Goal: Register for event/course

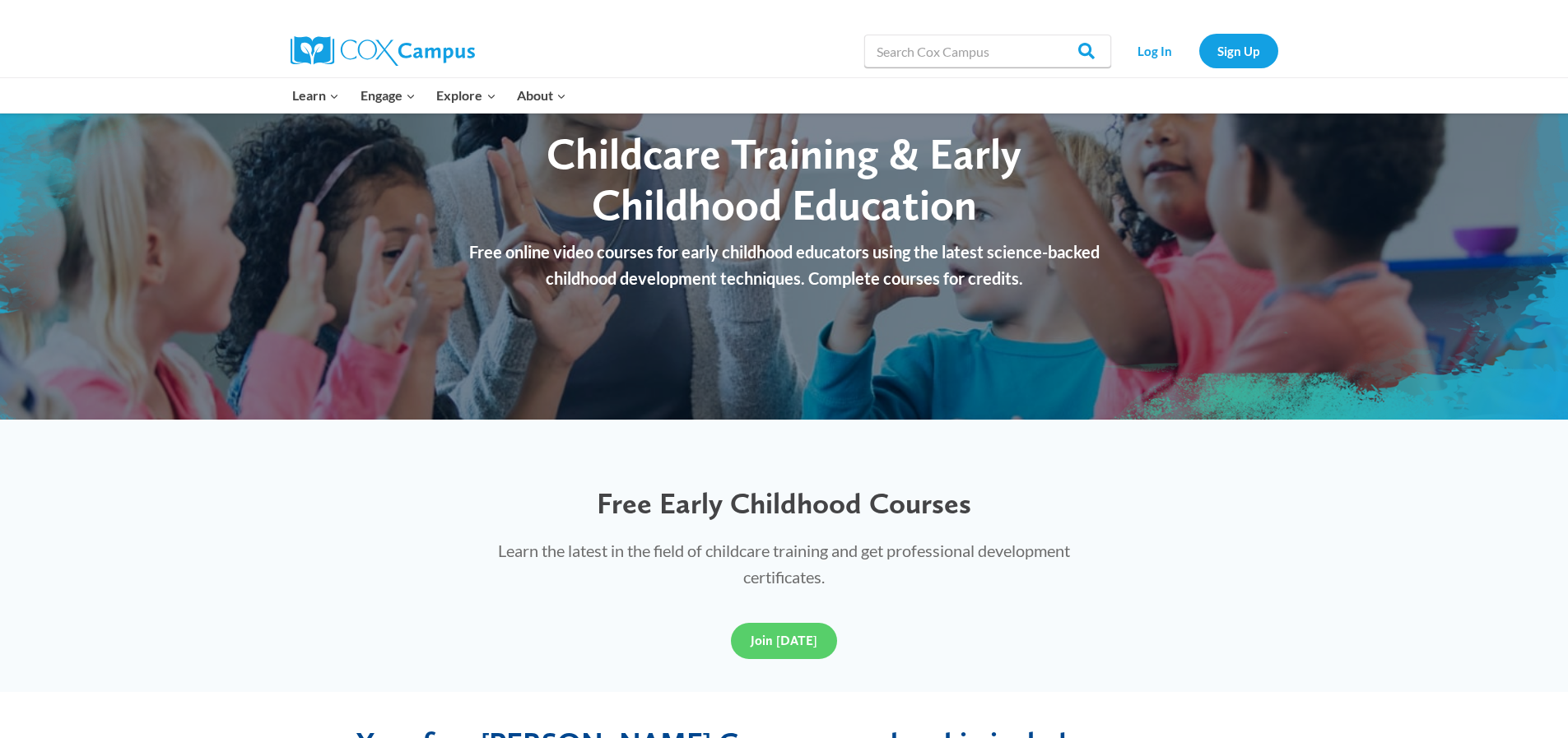
scroll to position [412, 0]
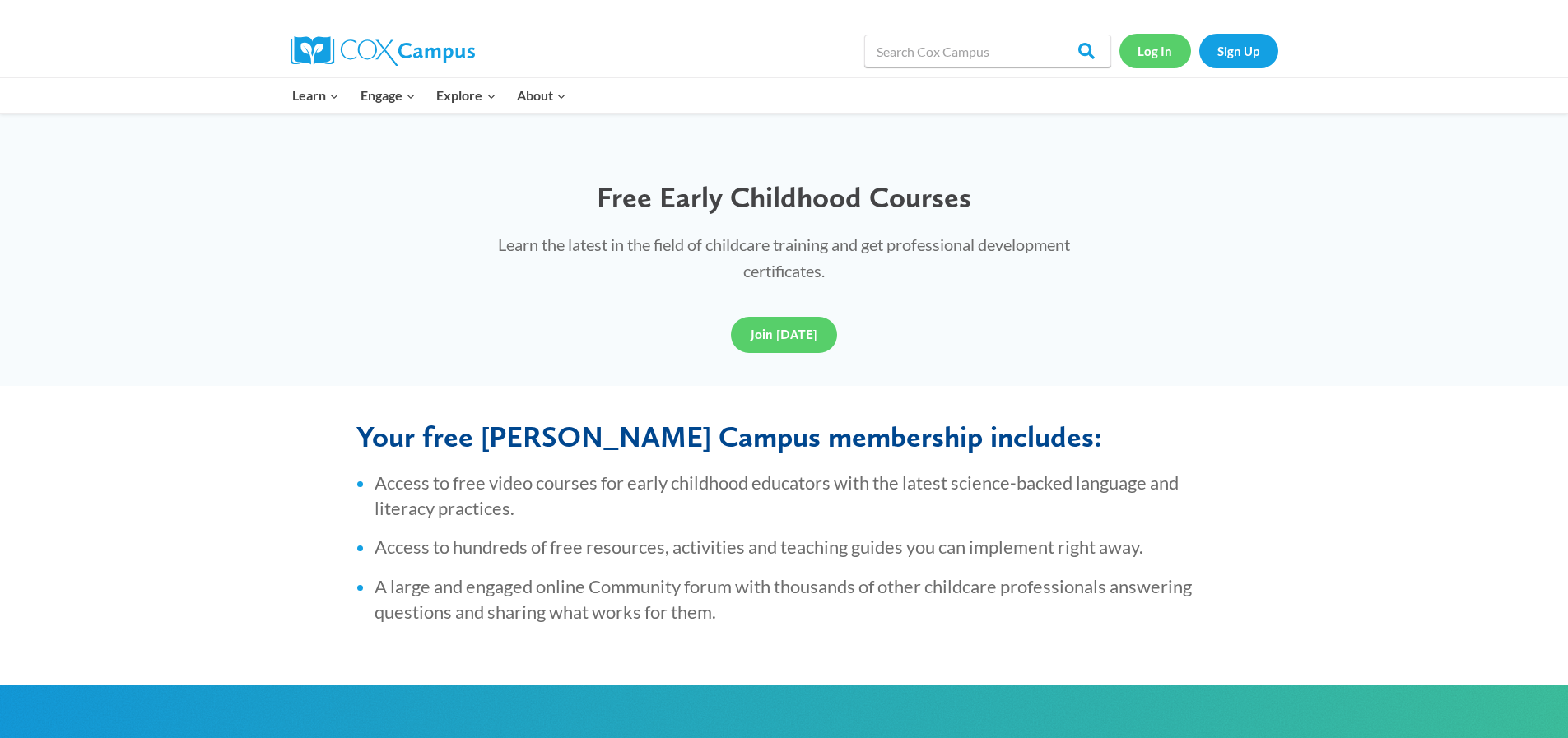
click at [1140, 48] on link "Log In" at bounding box center [1155, 50] width 72 height 33
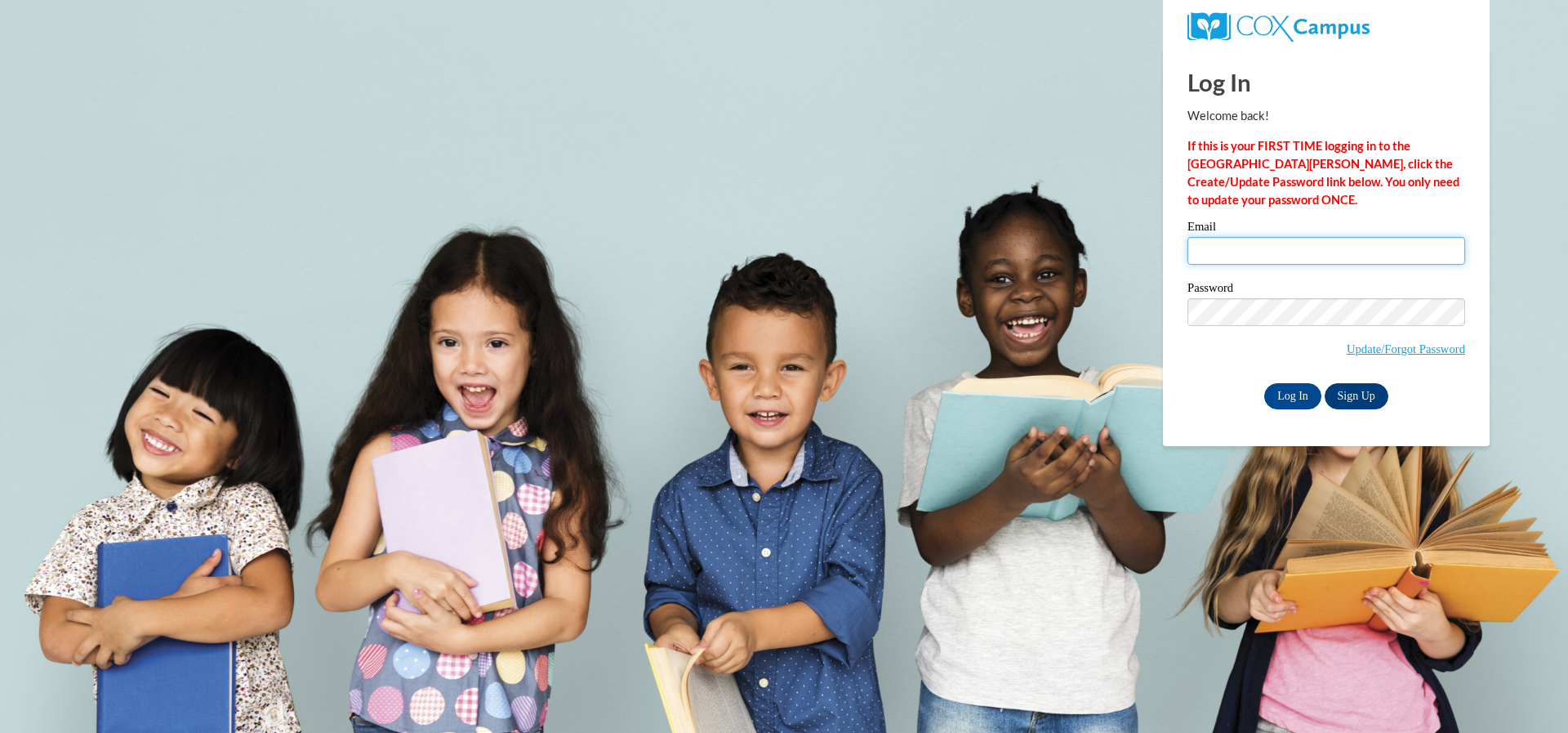
click at [1259, 255] on input "Email" at bounding box center [1326, 251] width 278 height 28
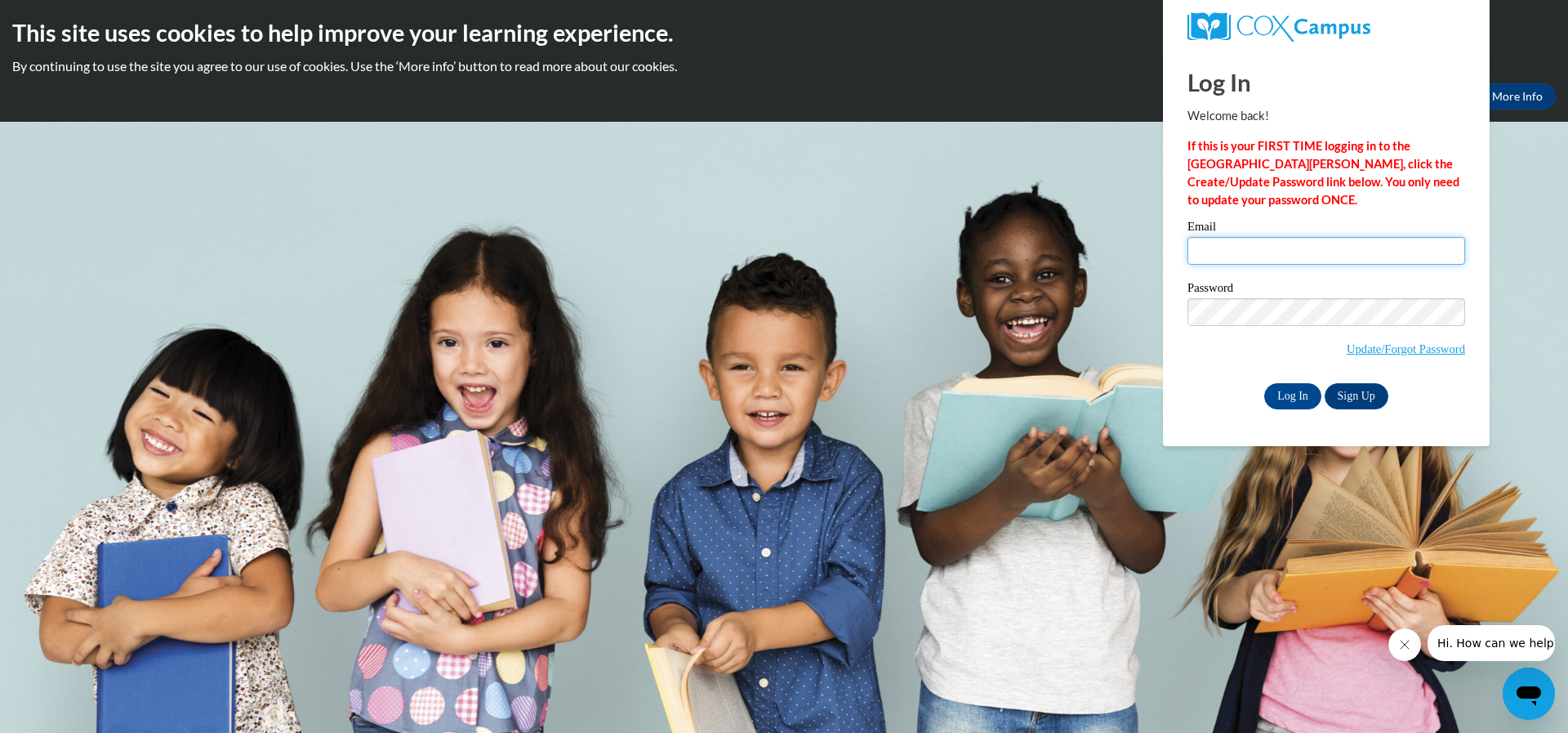
type input "dwilliamss4k@gmail.com"
click at [1264, 383] on input "Log In" at bounding box center [1293, 396] width 57 height 26
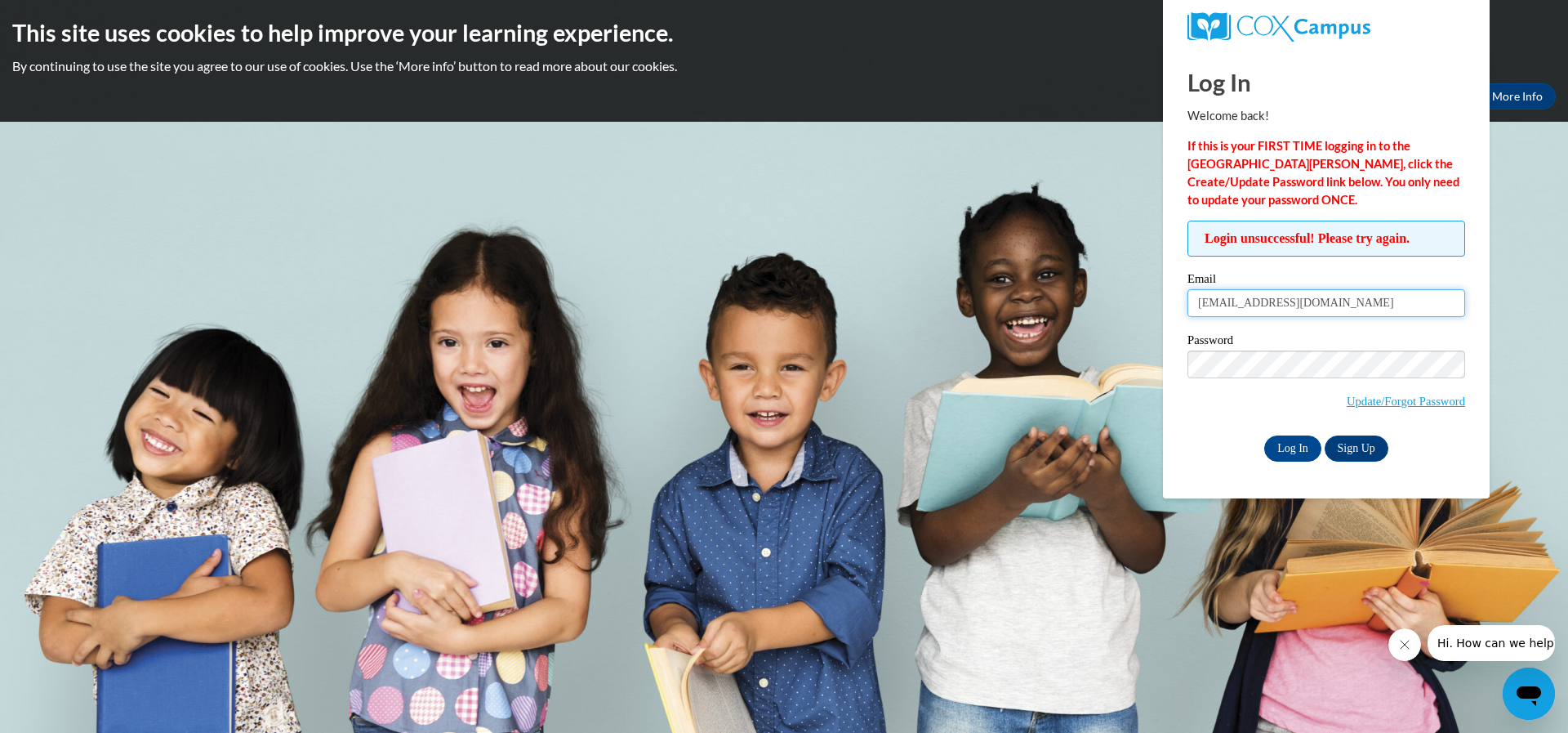
drag, startPoint x: 1332, startPoint y: 308, endPoint x: 1073, endPoint y: 343, distance: 261.4
click at [1073, 343] on body "This site uses cookies to help improve your learning experience. By continuing …" at bounding box center [784, 366] width 1568 height 733
type input "[EMAIL_ADDRESS][DOMAIN_NAME]"
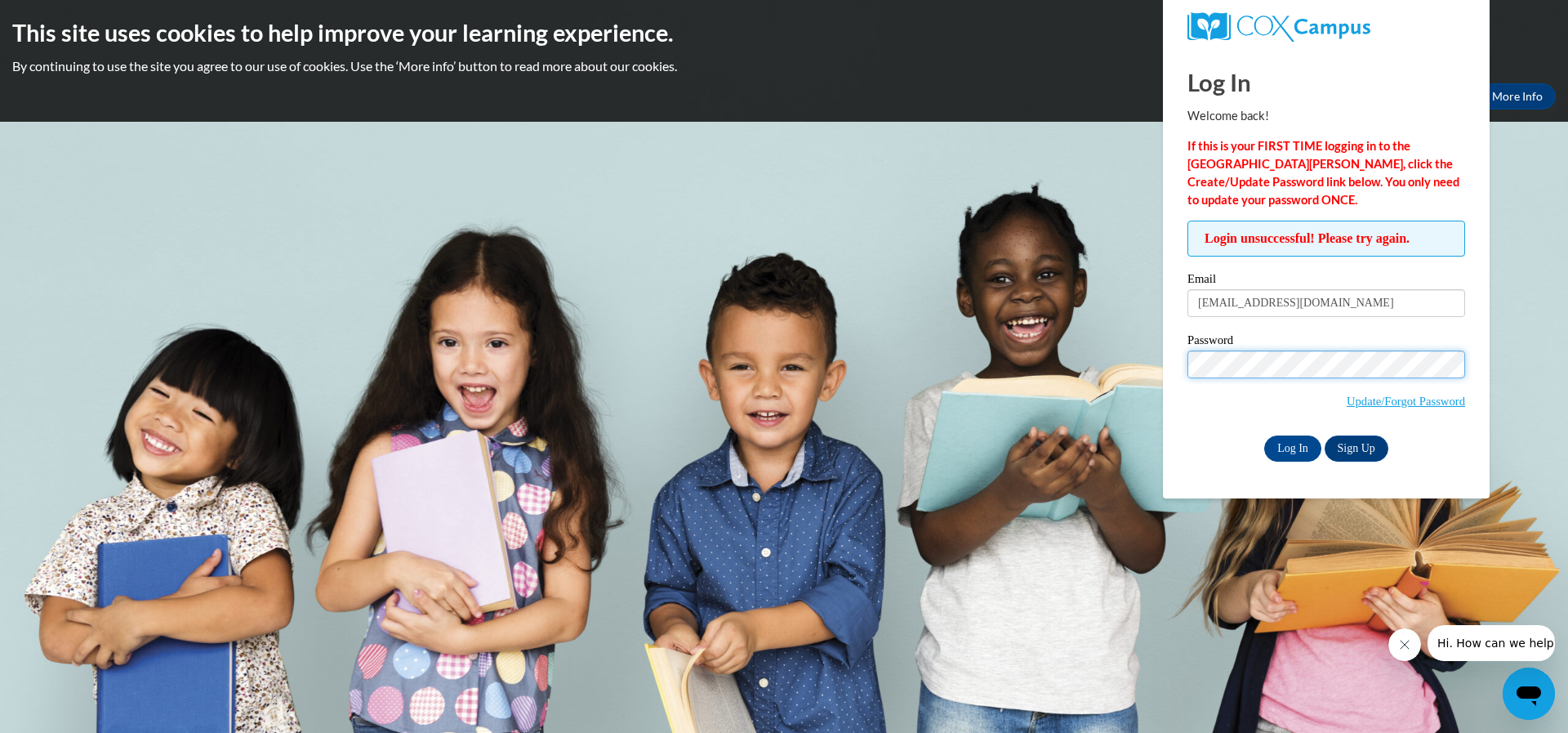
click at [1264, 436] on input "Log In" at bounding box center [1293, 449] width 57 height 26
click at [1386, 401] on link "Update/Forgot Password" at bounding box center [1406, 402] width 118 height 13
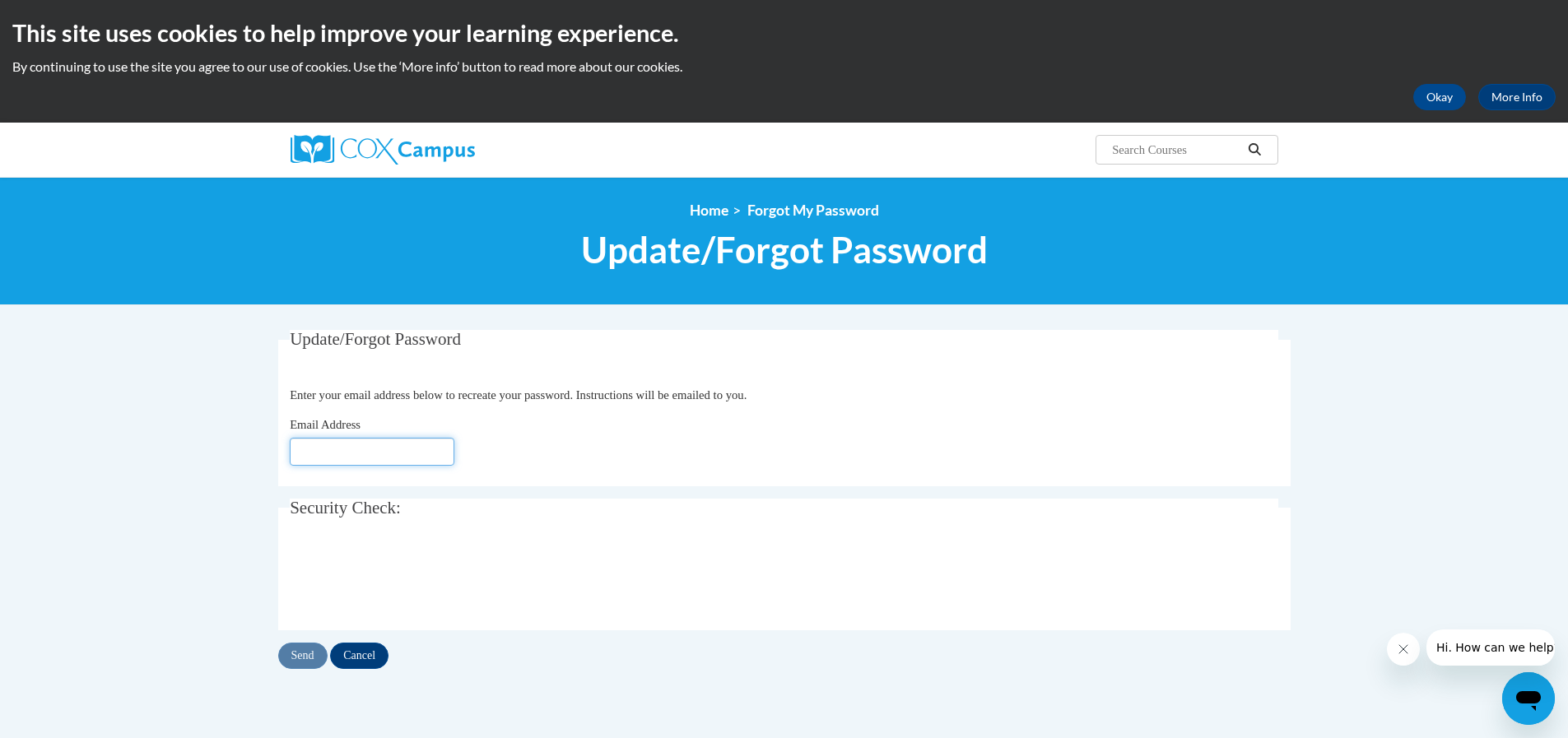
click at [364, 443] on input "Email Address" at bounding box center [372, 452] width 165 height 28
type input "[EMAIL_ADDRESS][DOMAIN_NAME]"
click at [311, 654] on input "Send" at bounding box center [302, 655] width 49 height 26
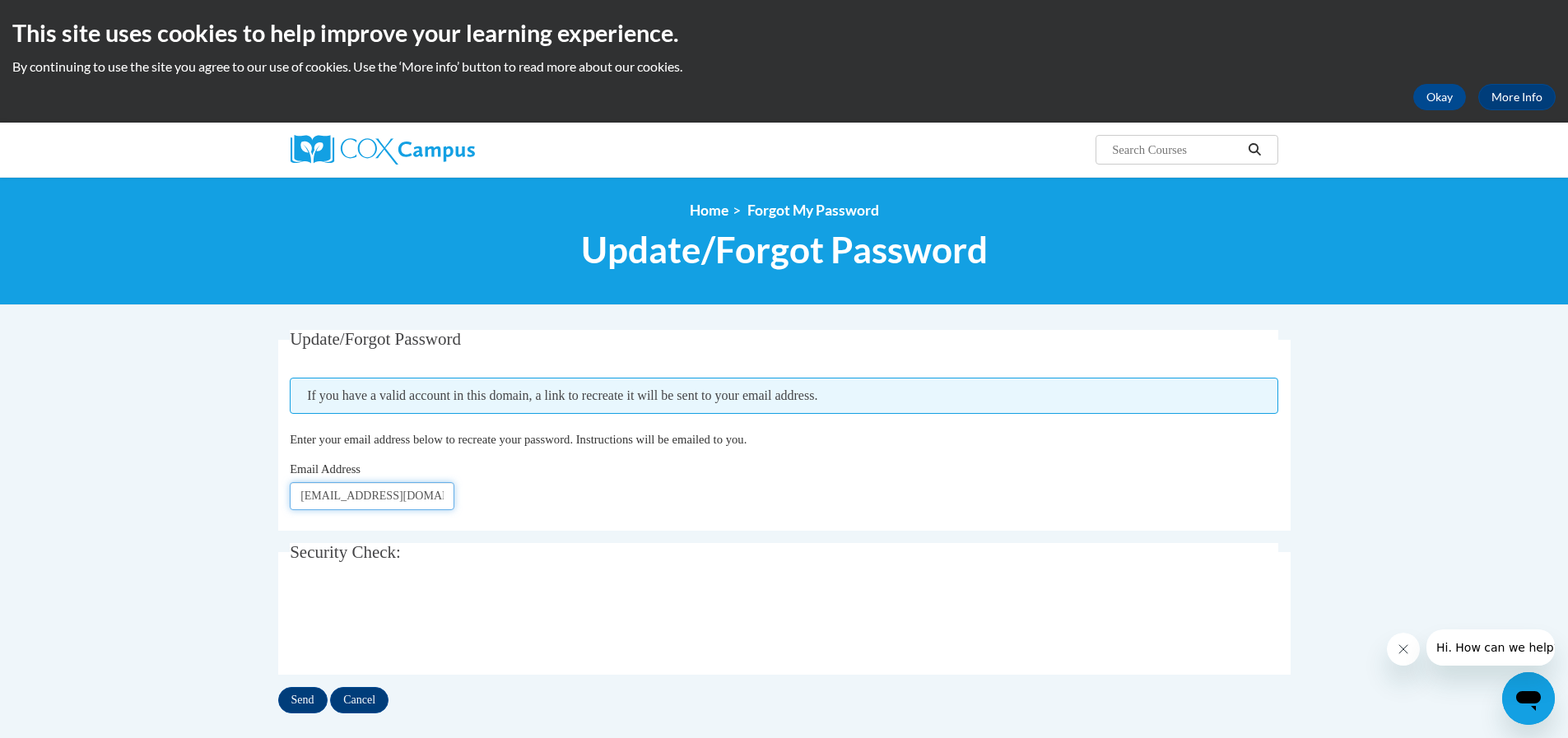
click at [442, 498] on input "dwilliamshindscc@yahoo.com" at bounding box center [372, 496] width 165 height 28
click at [294, 689] on input "Send" at bounding box center [302, 700] width 49 height 26
click at [445, 495] on input "[EMAIL_ADDRESS][DOMAIN_NAME]" at bounding box center [372, 496] width 165 height 28
type input "dwilliamss4k@gmail.com"
click at [305, 707] on input "Send" at bounding box center [302, 700] width 49 height 26
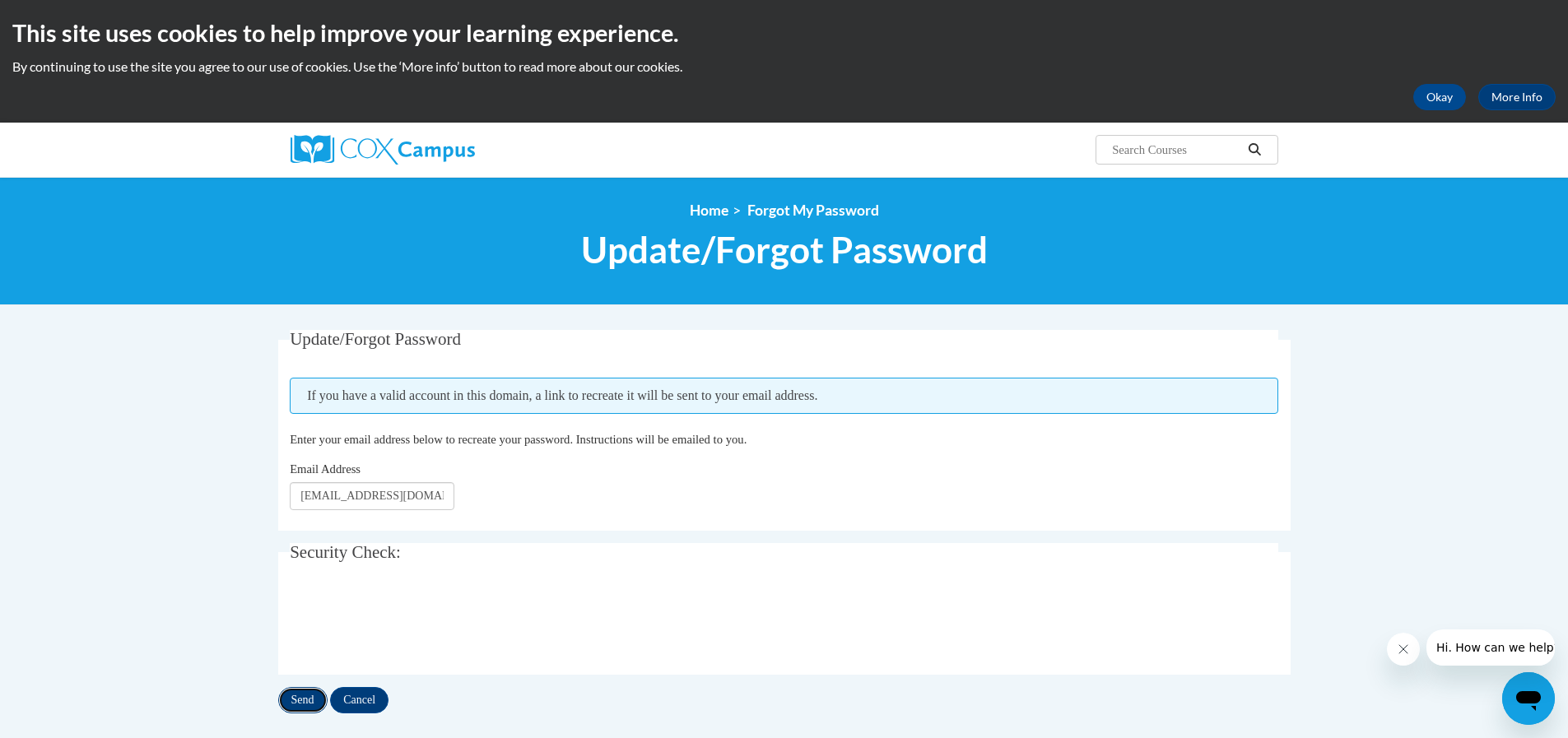
click at [304, 704] on input "Send" at bounding box center [302, 700] width 49 height 26
click at [1445, 98] on button "Okay" at bounding box center [1440, 97] width 53 height 26
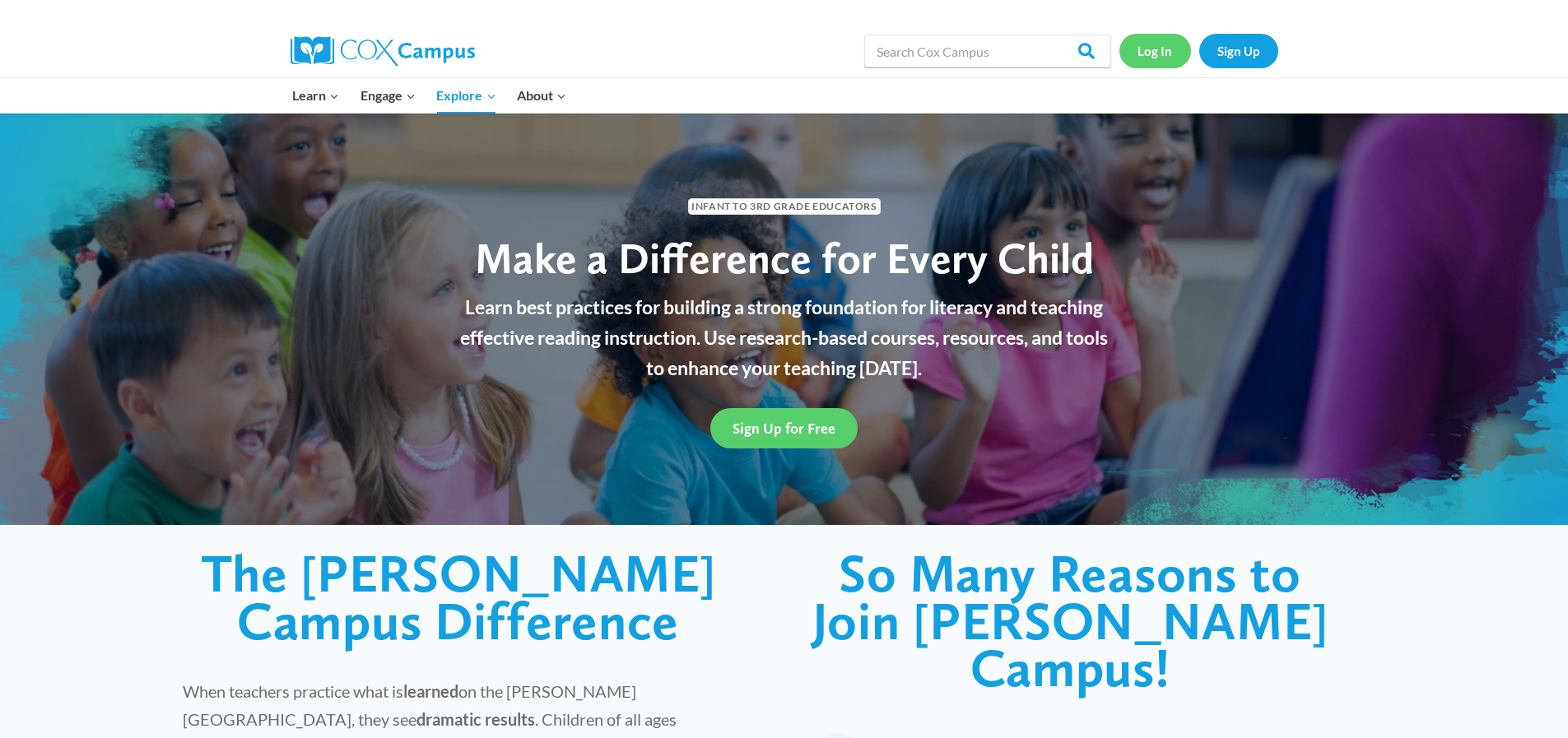
click at [1143, 56] on link "Log In" at bounding box center [1155, 50] width 72 height 33
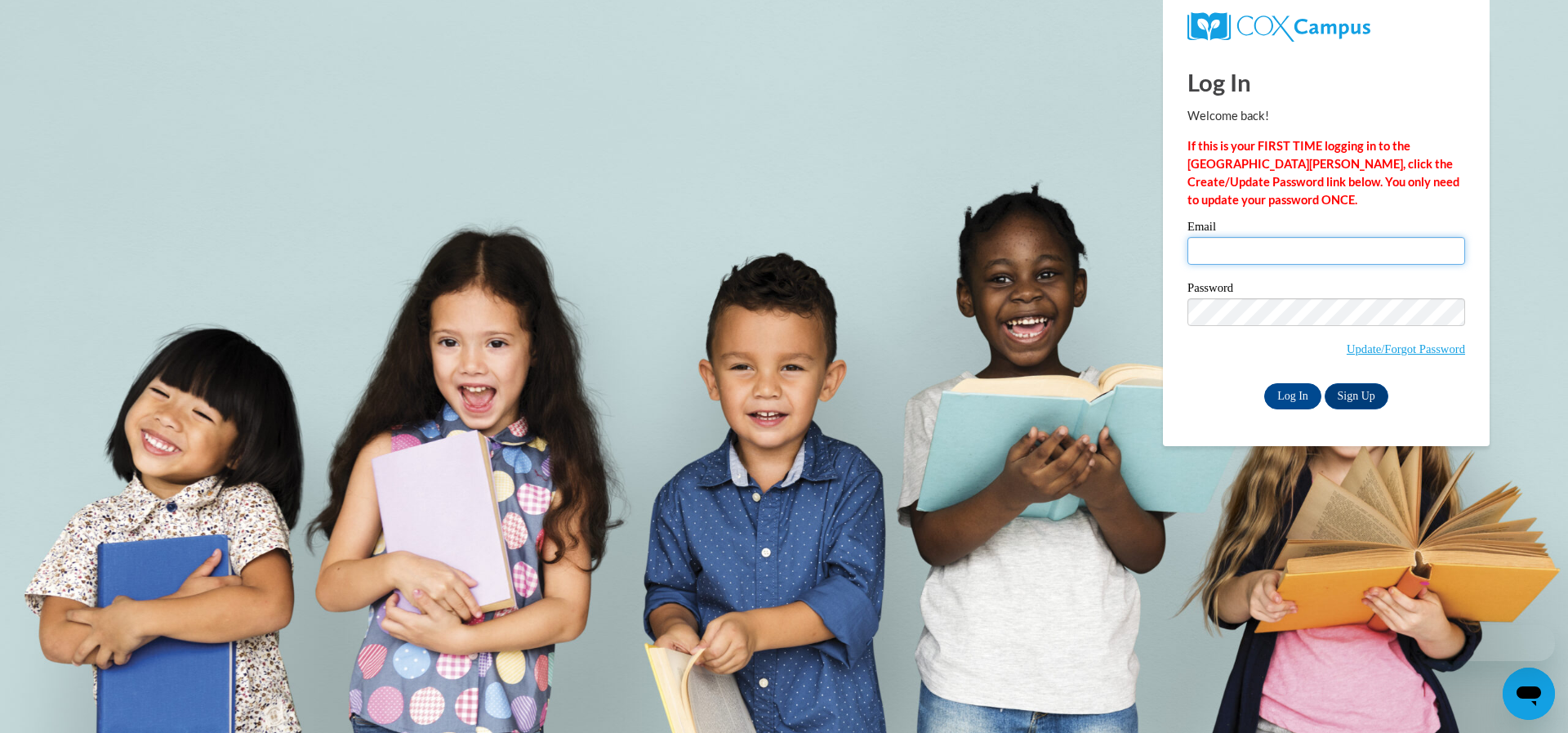
click at [1245, 248] on input "Email" at bounding box center [1326, 251] width 278 height 28
type input "[EMAIL_ADDRESS][DOMAIN_NAME]"
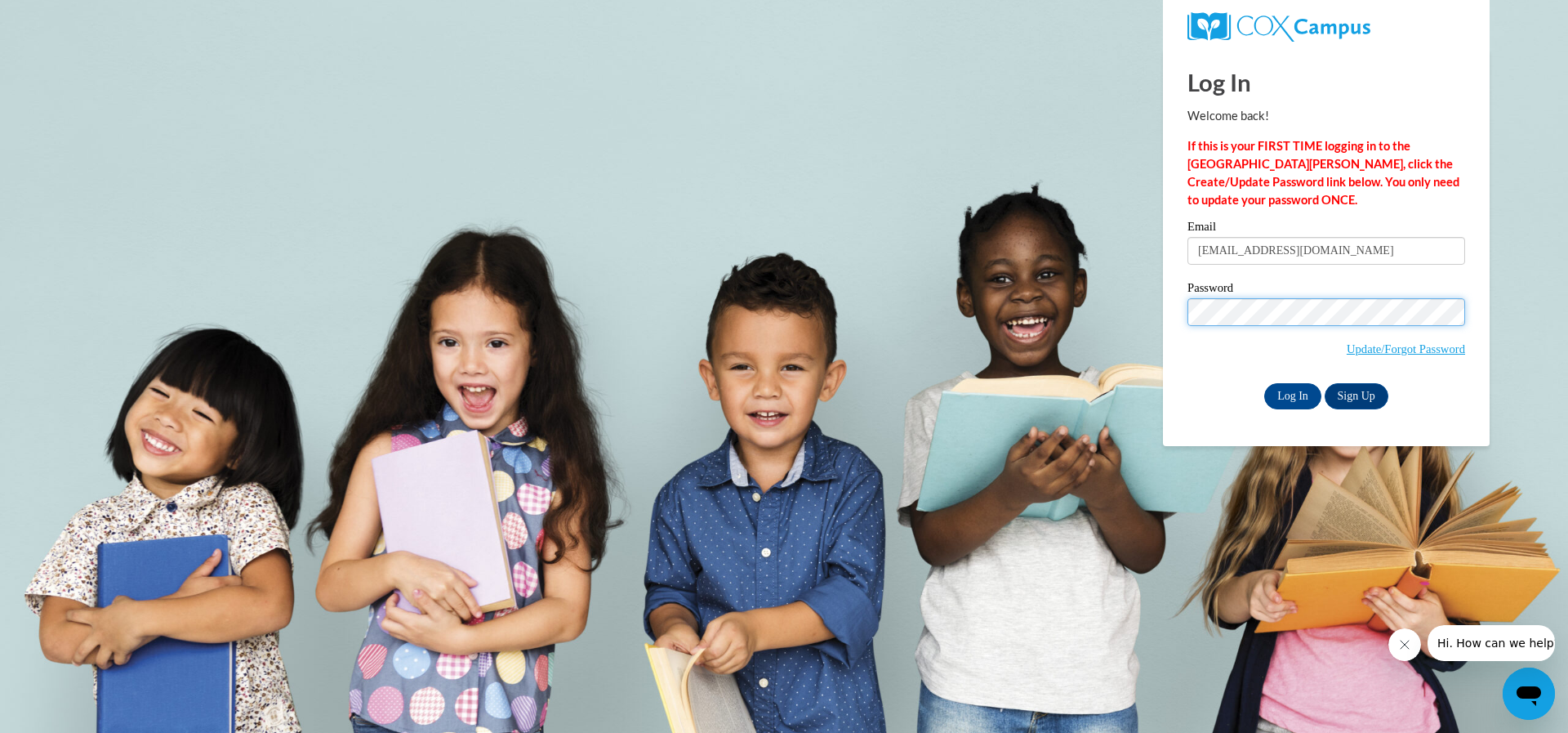
click at [1264, 383] on input "Log In" at bounding box center [1293, 396] width 57 height 26
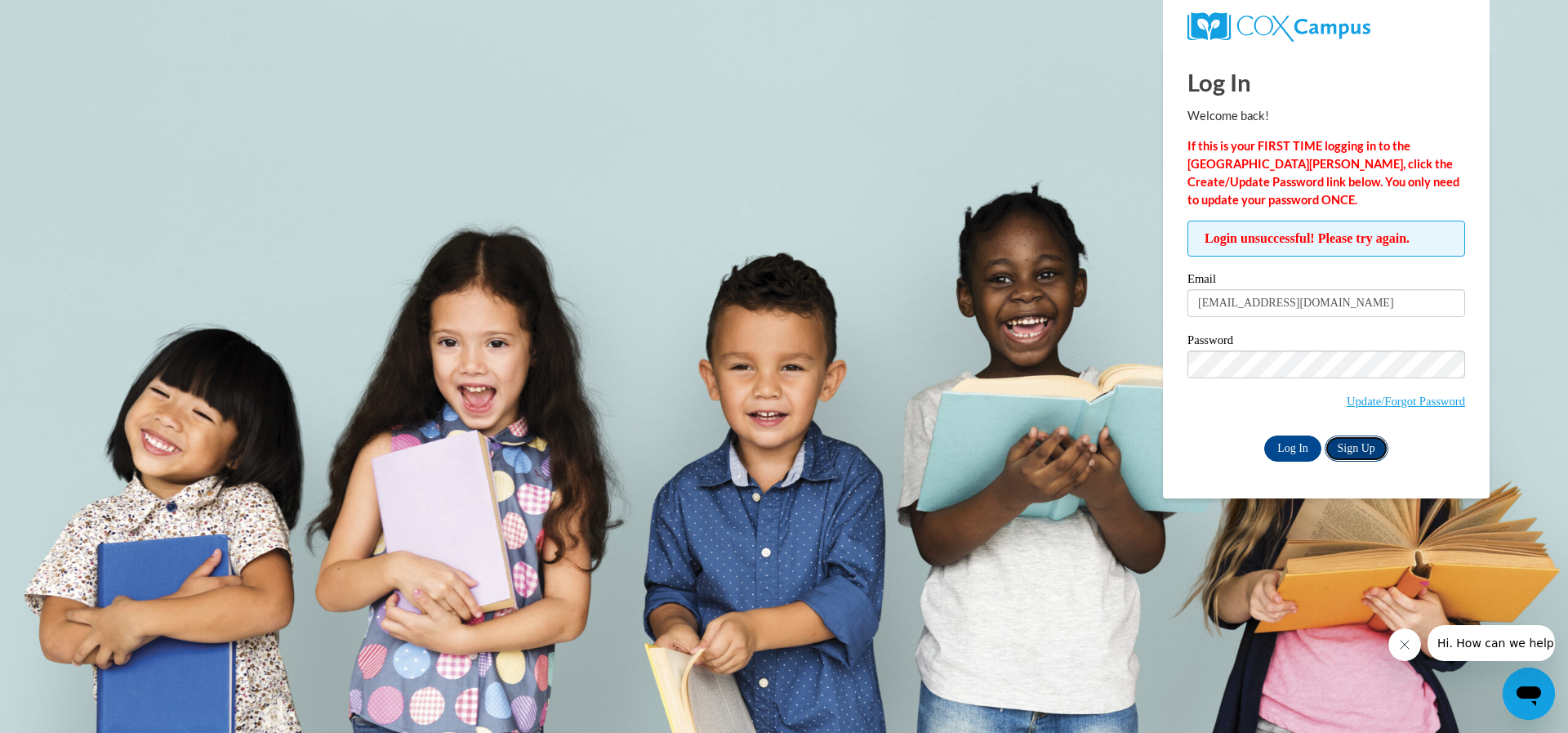
click at [1375, 445] on link "Sign Up" at bounding box center [1357, 449] width 64 height 26
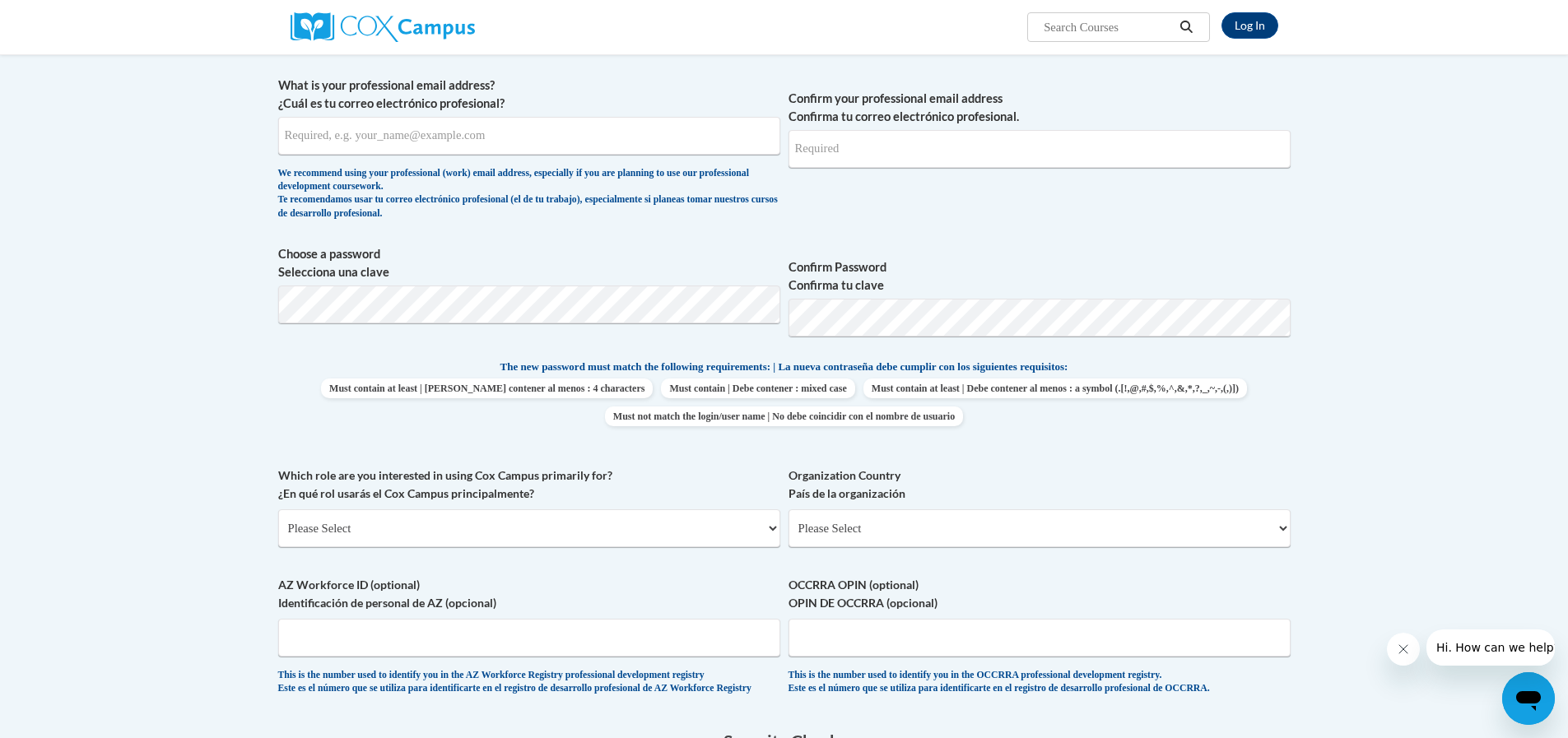
scroll to position [412, 0]
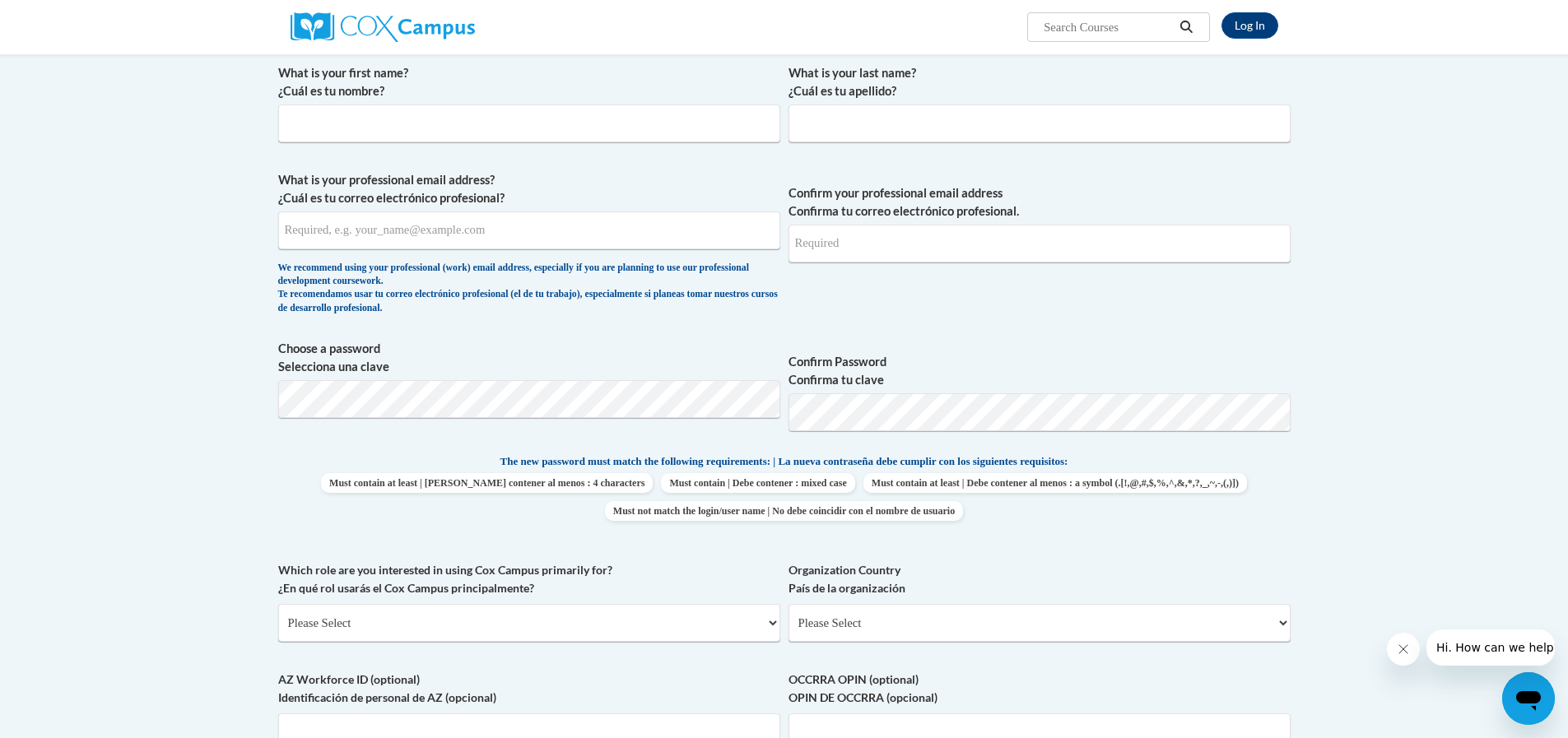
scroll to position [83, 0]
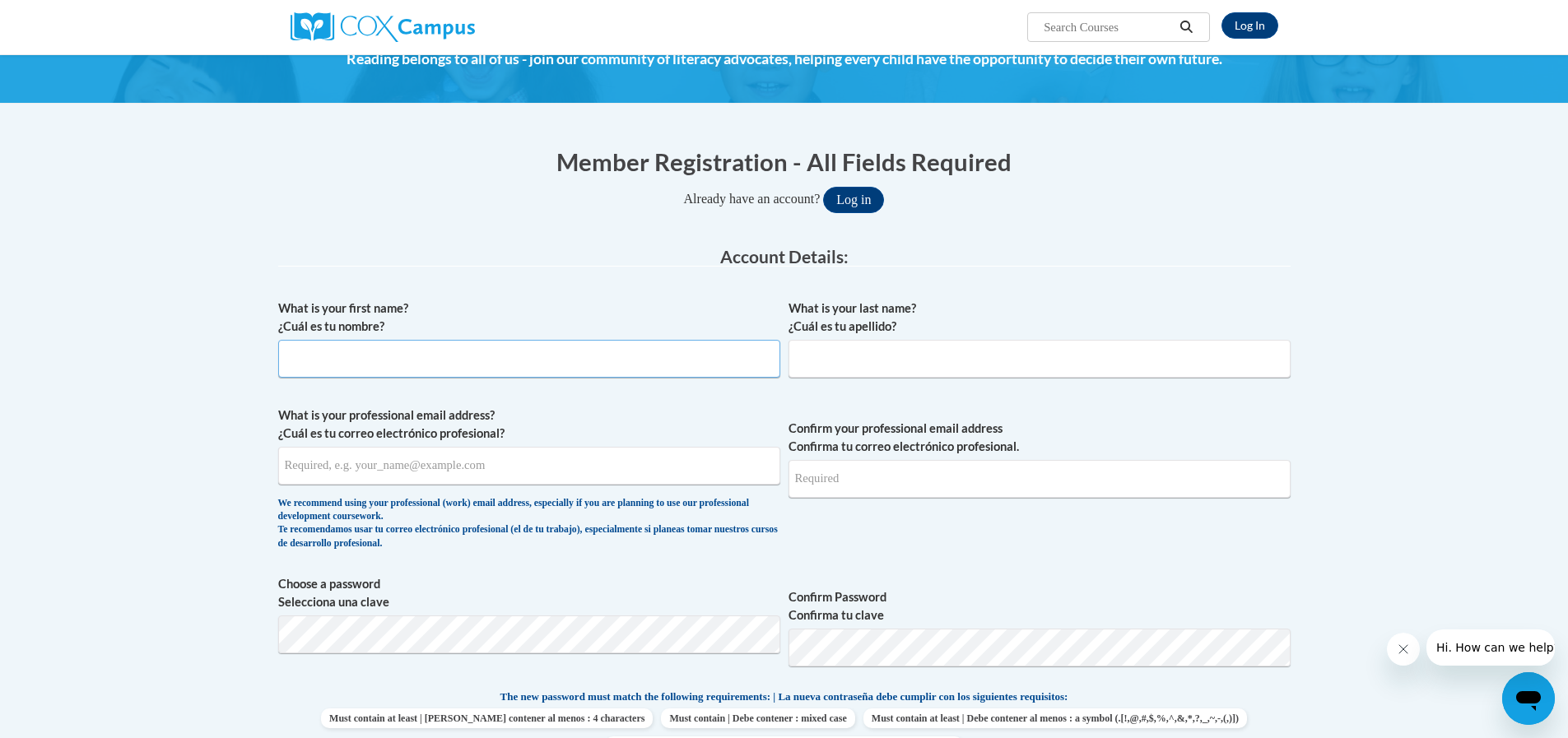
click at [314, 374] on input "What is your first name? ¿Cuál es tu nombre?" at bounding box center [529, 359] width 502 height 38
type input "[PERSON_NAME]"
type input "[EMAIL_ADDRESS][DOMAIN_NAME]"
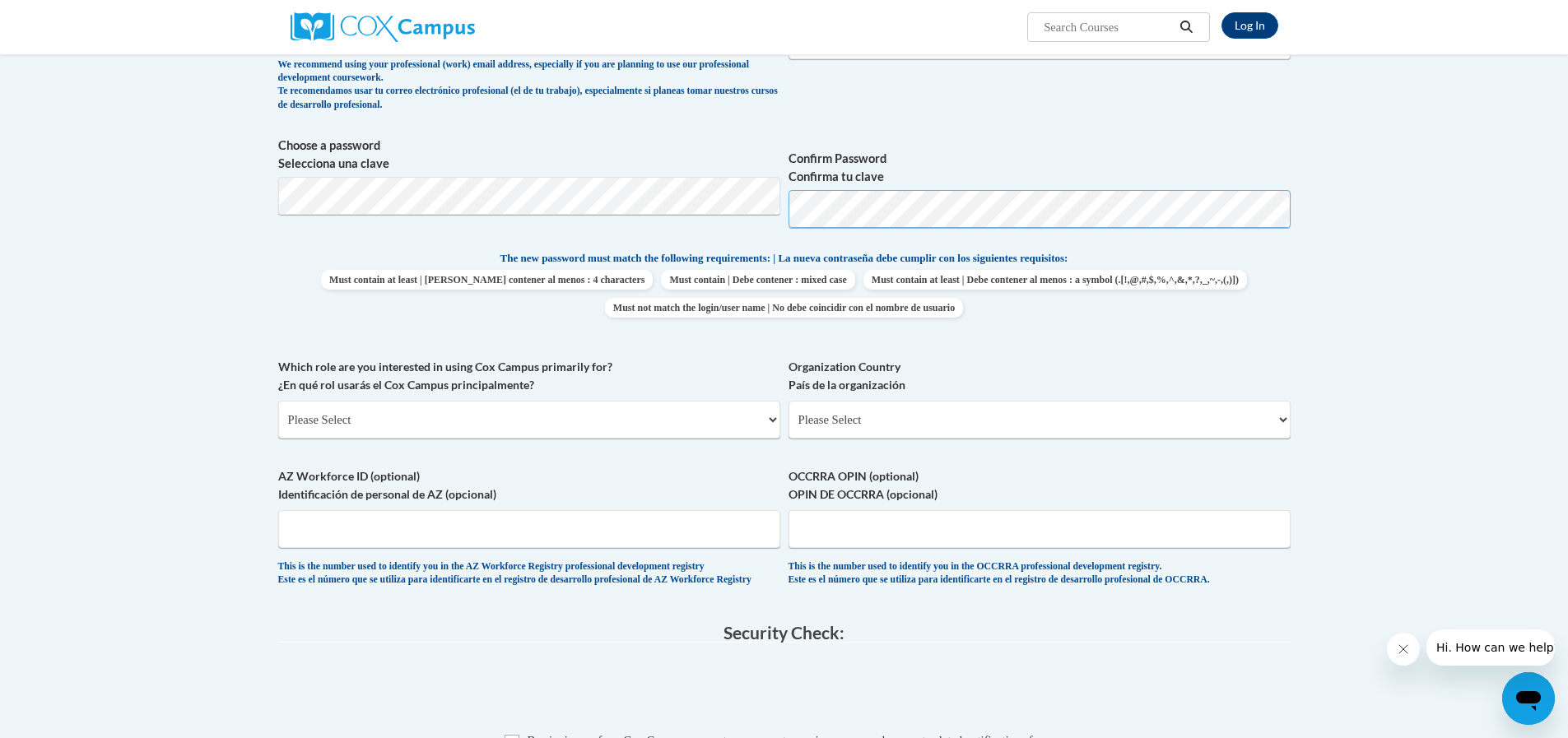
scroll to position [576, 0]
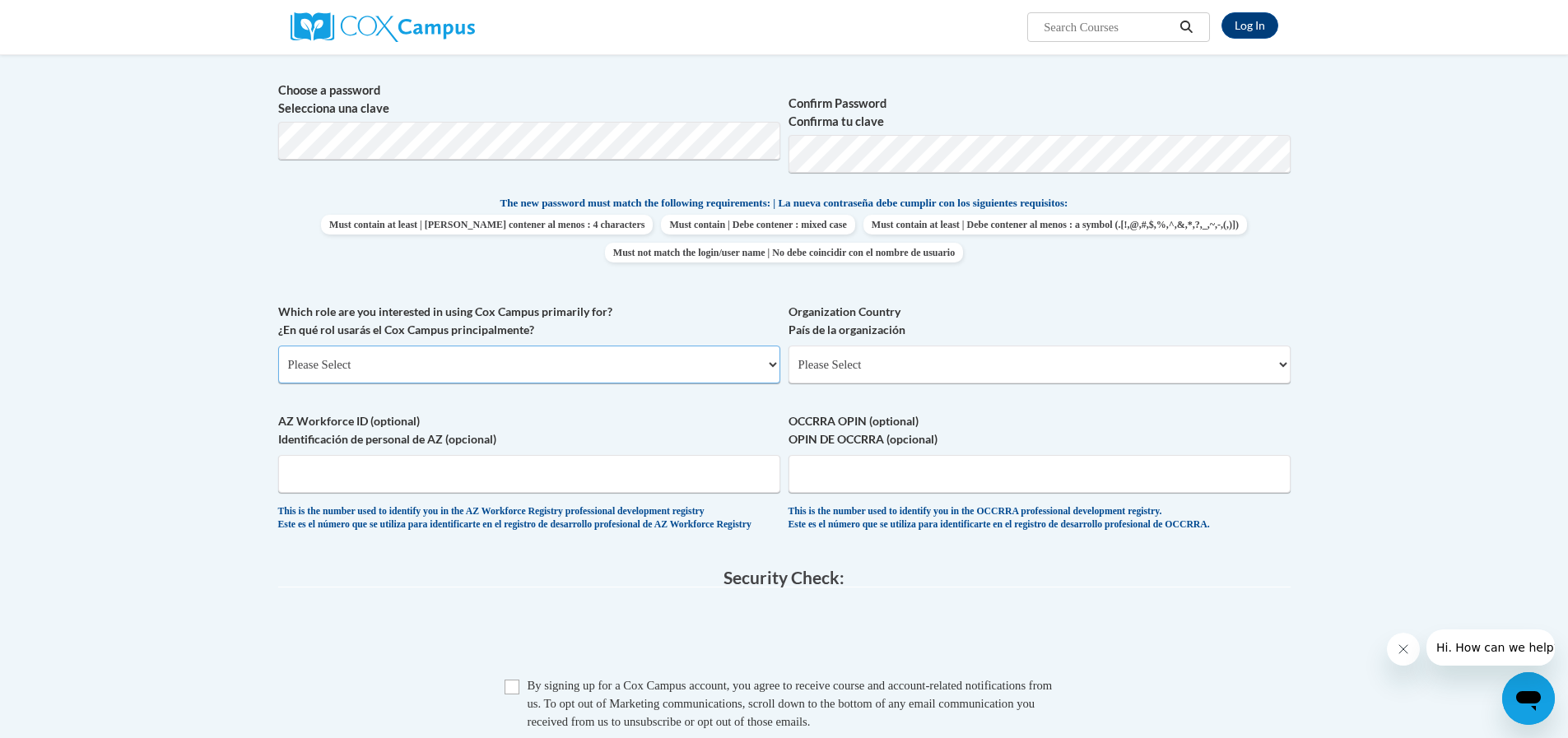
click at [472, 365] on select "Please Select College/University | Colegio/Universidad Community/Nonprofit Part…" at bounding box center [529, 364] width 502 height 38
select select "fbf2d438-af2f-41f8-98f1-81c410e29de3"
click at [278, 346] on select "Please Select College/University | Colegio/Universidad Community/Nonprofit Part…" at bounding box center [529, 364] width 502 height 38
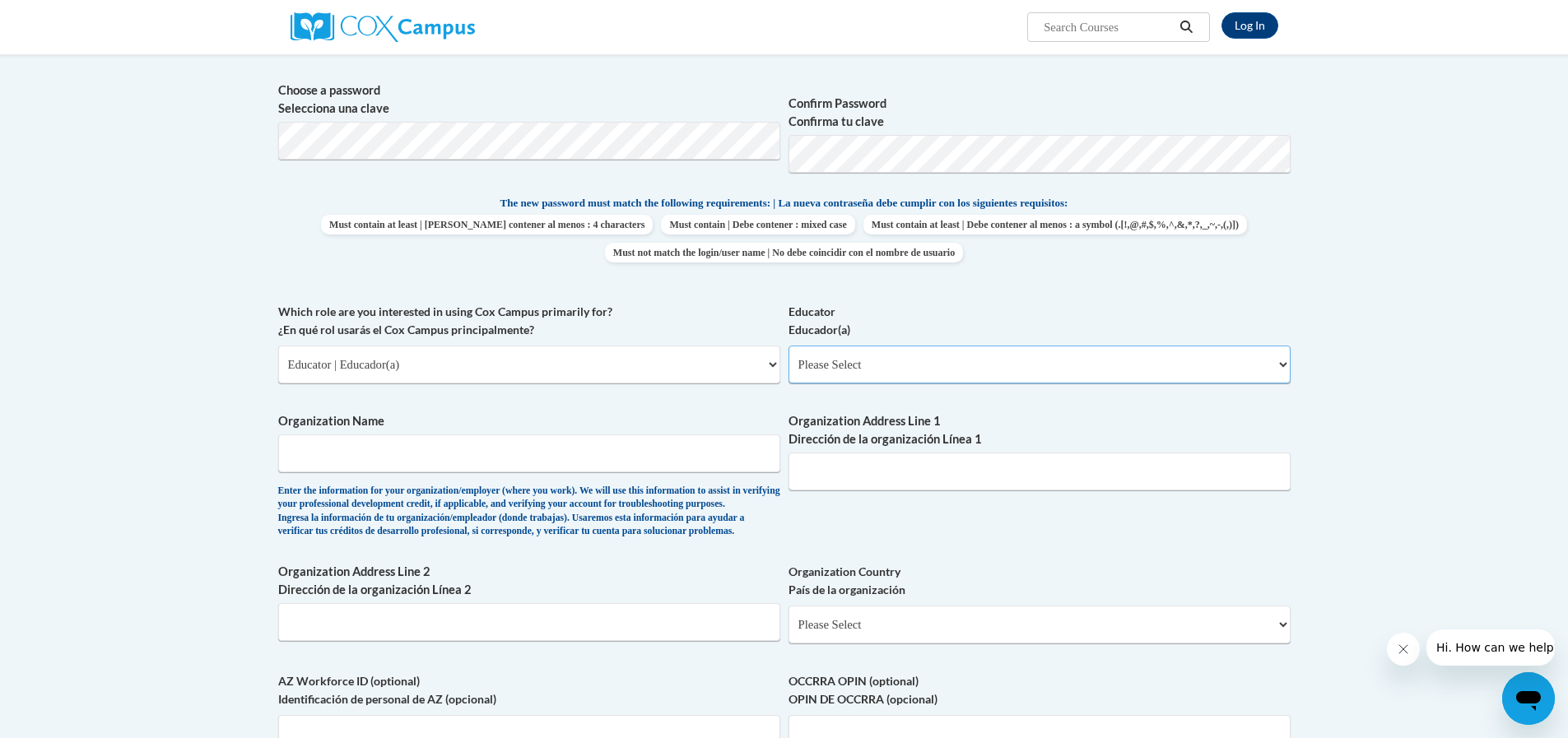
click at [846, 372] on select "Please Select Early Learning/Daycare Teacher/Family Home Care Provider | Maestr…" at bounding box center [1040, 364] width 502 height 38
select select "5e2af403-4f2c-4e49-a02f-103e55d7b75b"
click at [789, 346] on select "Please Select Early Learning/Daycare Teacher/Family Home Care Provider | Maestr…" at bounding box center [1040, 364] width 502 height 38
click at [582, 439] on input "Organization Name" at bounding box center [529, 453] width 502 height 38
type input "Ambitious Academy"
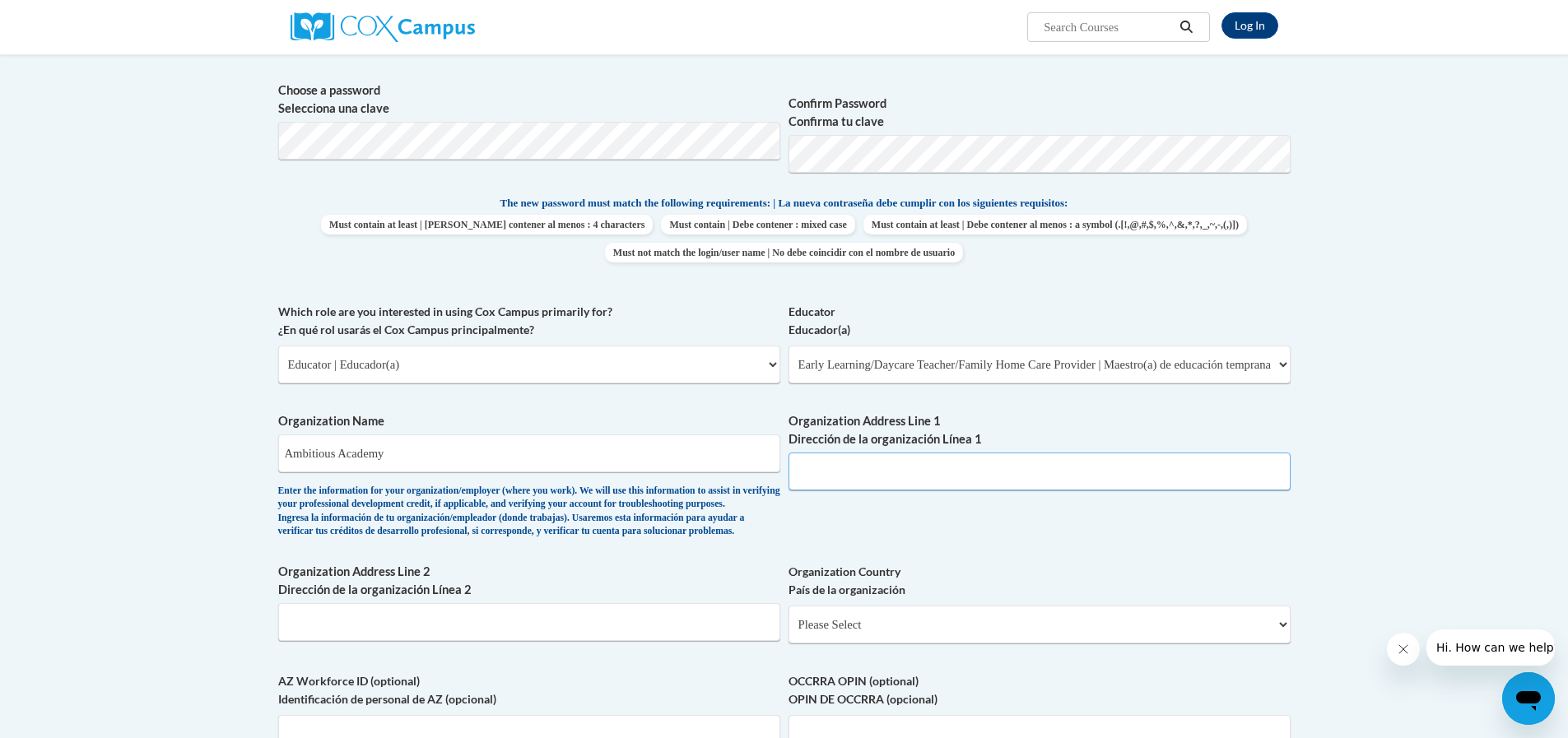
click at [873, 478] on input "Organization Address Line 1 Dirección de la organización Línea 1" at bounding box center [1040, 471] width 502 height 38
type input "[STREET_ADDRESS]"
select select "[US_STATE]"
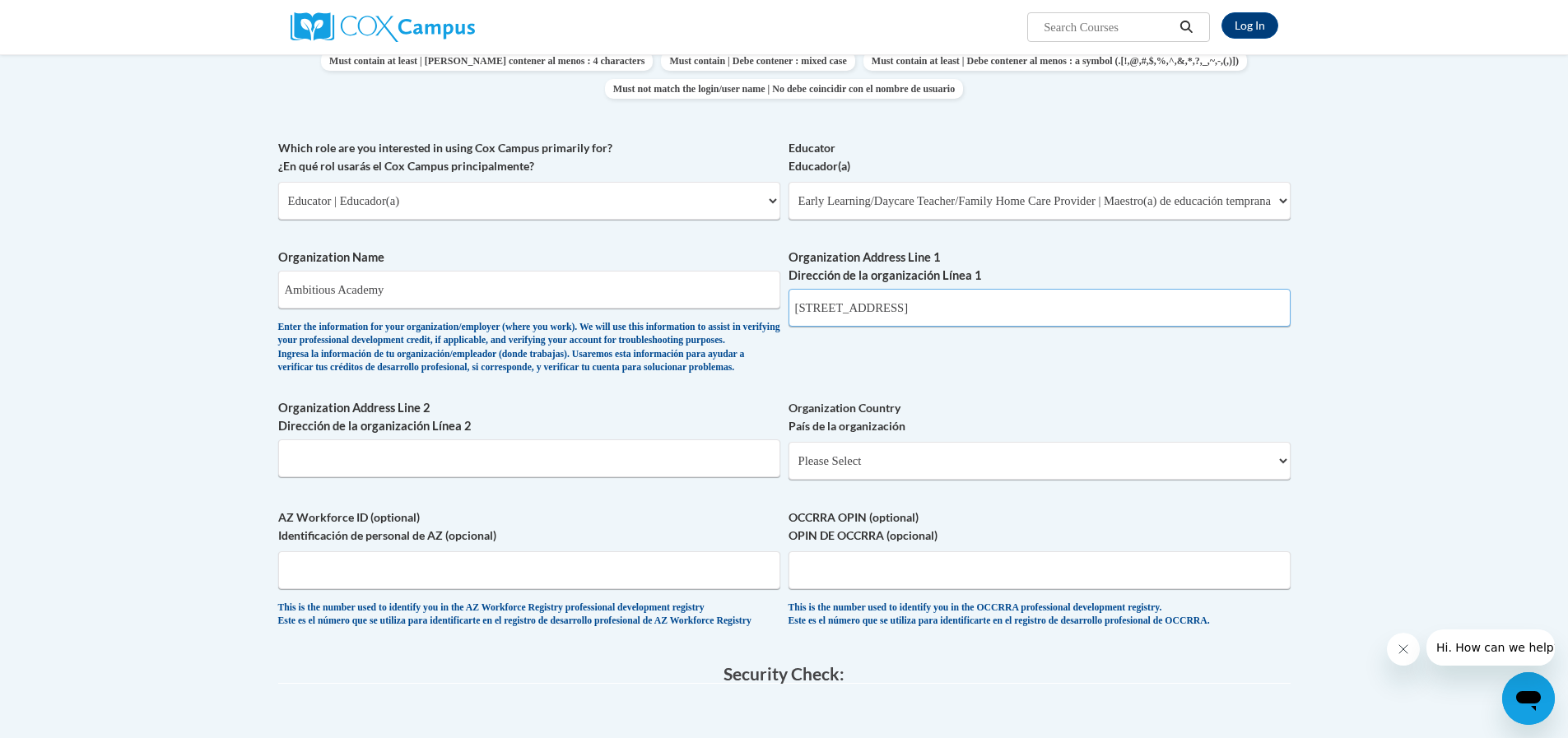
scroll to position [741, 0]
click at [851, 479] on select "Please Select [GEOGRAPHIC_DATA] | [GEOGRAPHIC_DATA] Outside of [GEOGRAPHIC_DATA…" at bounding box center [1040, 459] width 502 height 38
select select "ad49bcad-a171-4b2e-b99c-48b446064914"
click at [789, 468] on select "Please Select [GEOGRAPHIC_DATA] | [GEOGRAPHIC_DATA] Outside of [GEOGRAPHIC_DATA…" at bounding box center [1040, 459] width 502 height 38
select select
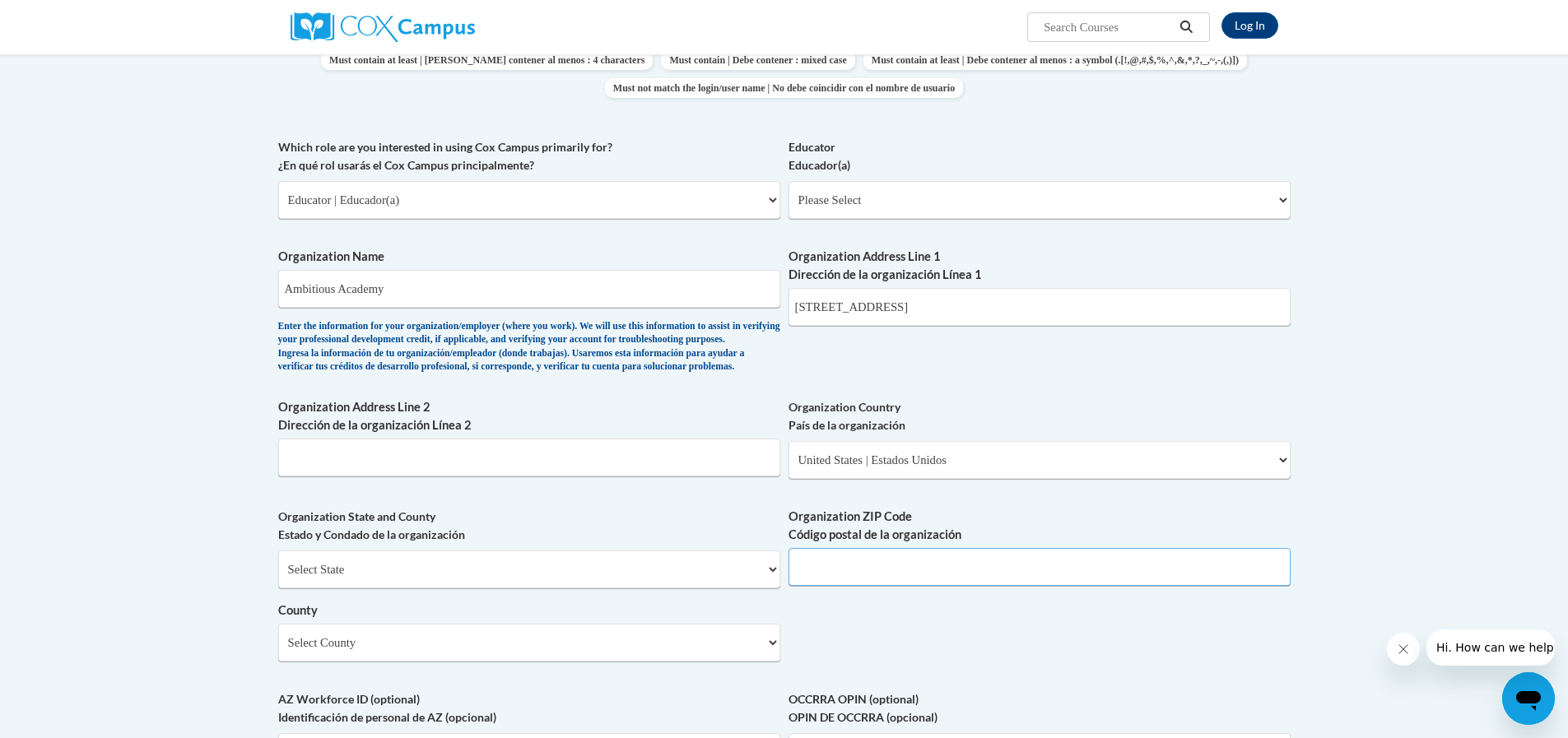
click at [817, 586] on input "Organization ZIP Code Código postal de la organización" at bounding box center [1040, 566] width 502 height 38
type input "39209"
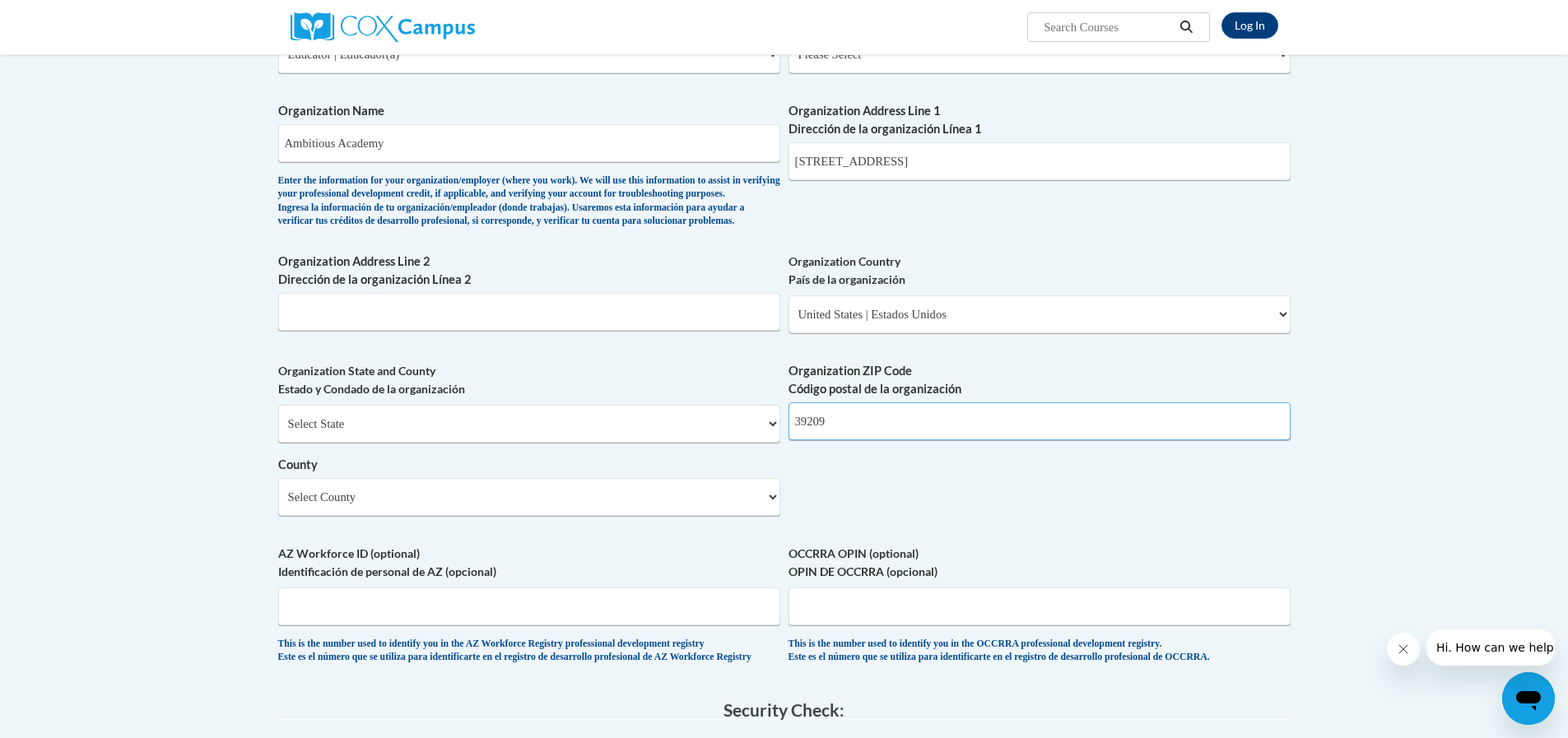
scroll to position [1152, 0]
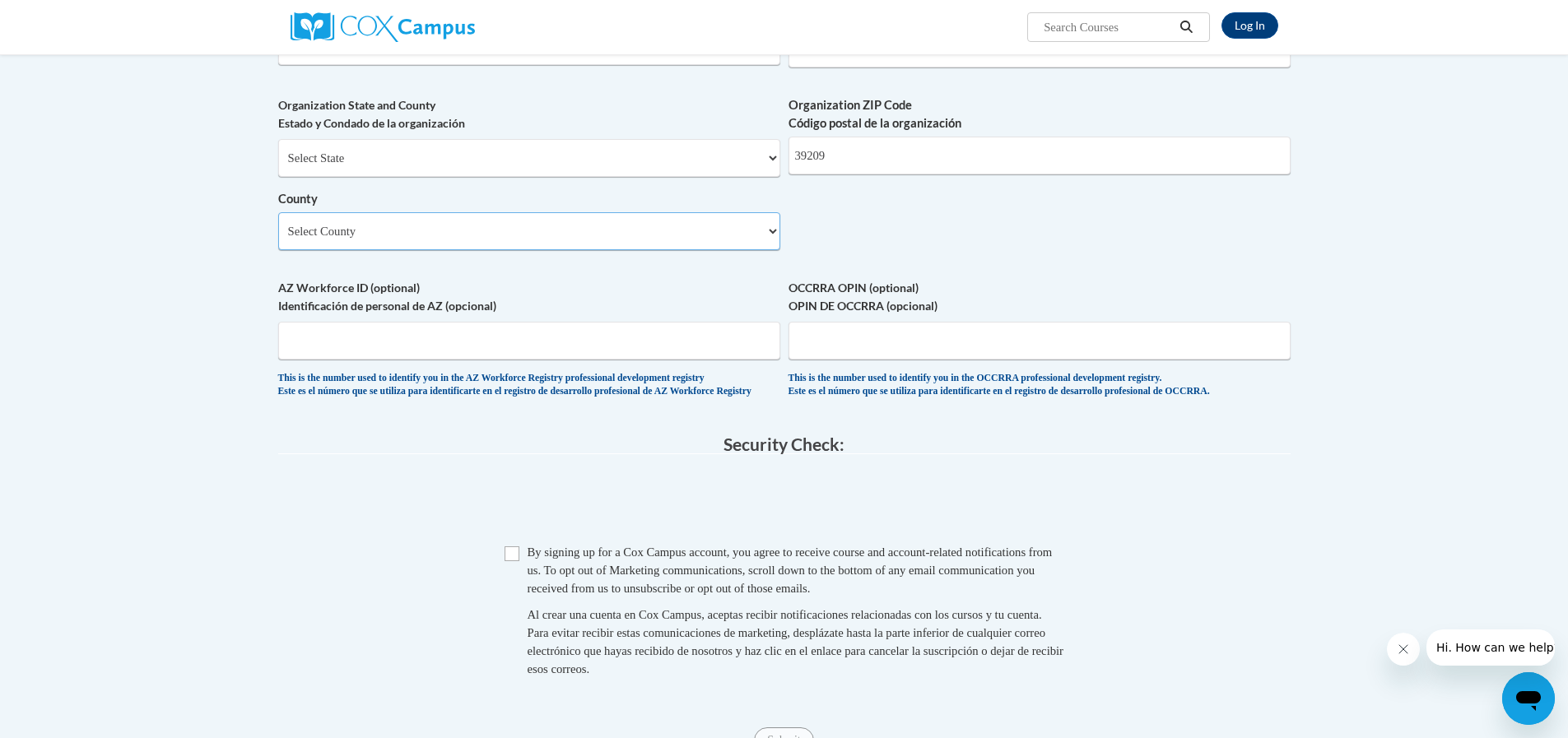
click at [376, 250] on select "Select County Adams [PERSON_NAME] Amite [PERSON_NAME] [PERSON_NAME] Chickasaw C…" at bounding box center [529, 231] width 502 height 38
select select "[PERSON_NAME]"
click at [278, 239] on select "Select County Adams [PERSON_NAME] Amite [PERSON_NAME] [PERSON_NAME] Chickasaw C…" at bounding box center [529, 231] width 502 height 38
click at [511, 561] on input "Checkbox" at bounding box center [512, 554] width 15 height 15
checkbox input "true"
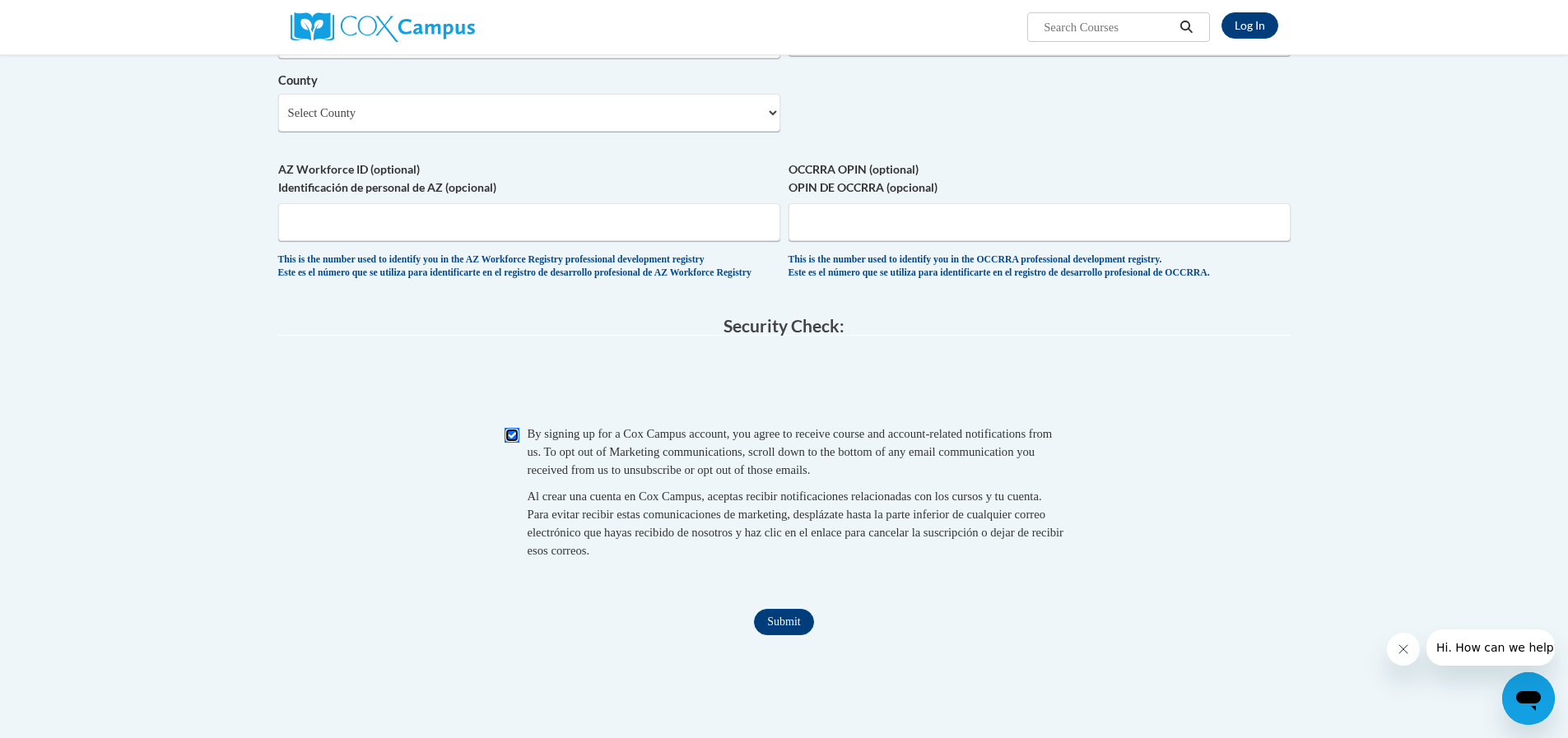
scroll to position [1481, 0]
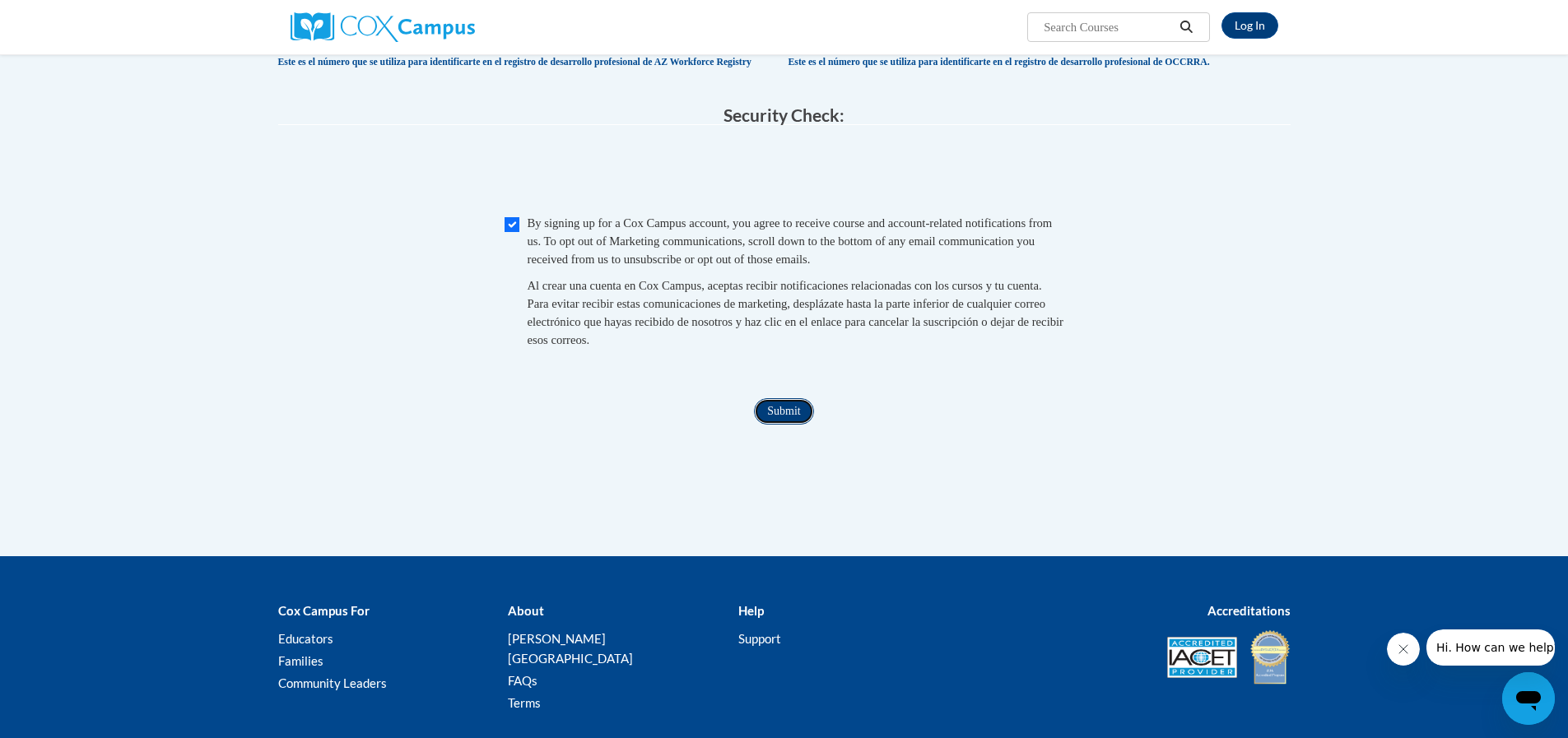
click at [772, 425] on input "Submit" at bounding box center [784, 411] width 60 height 26
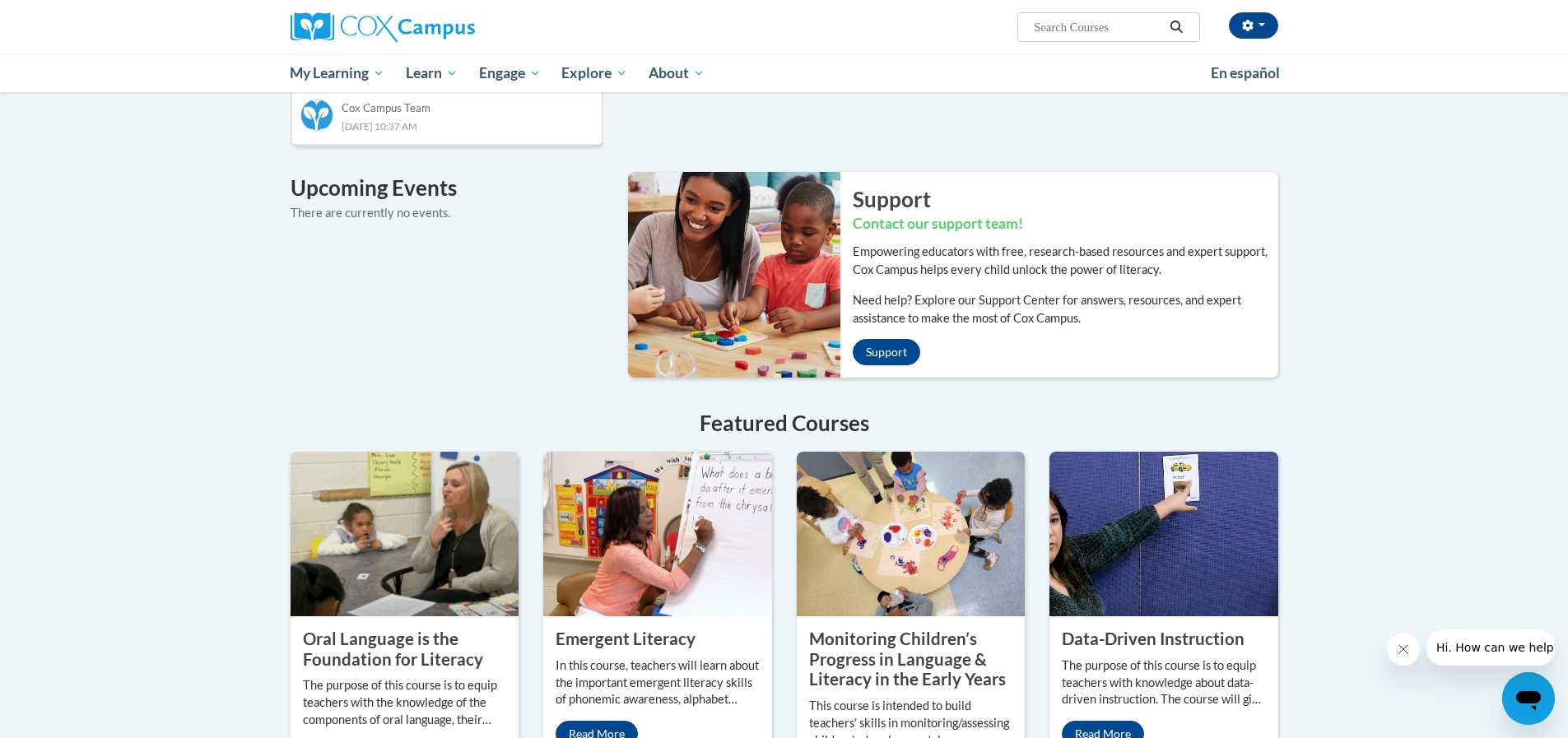
scroll to position [1316, 0]
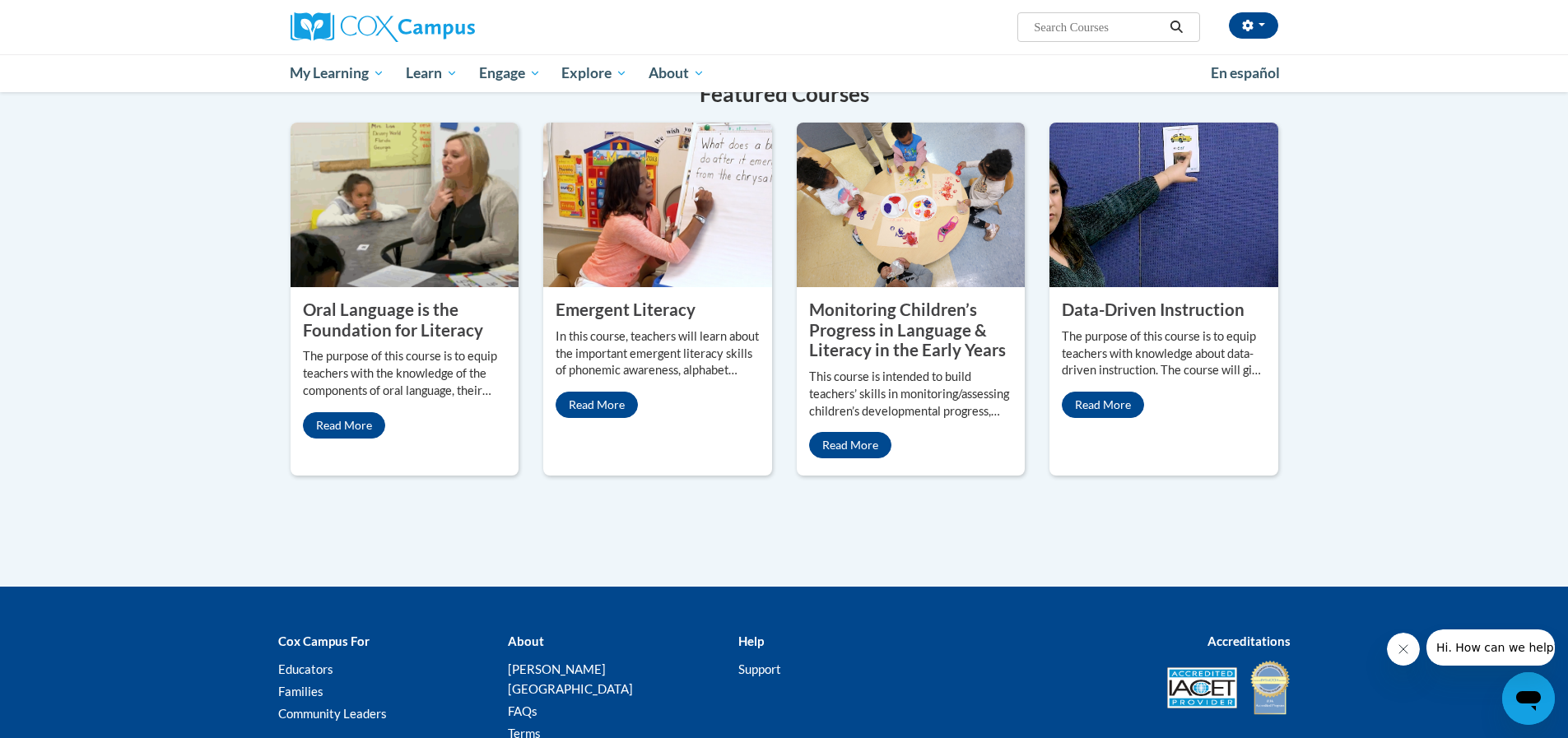
click at [669, 230] on img at bounding box center [658, 204] width 229 height 165
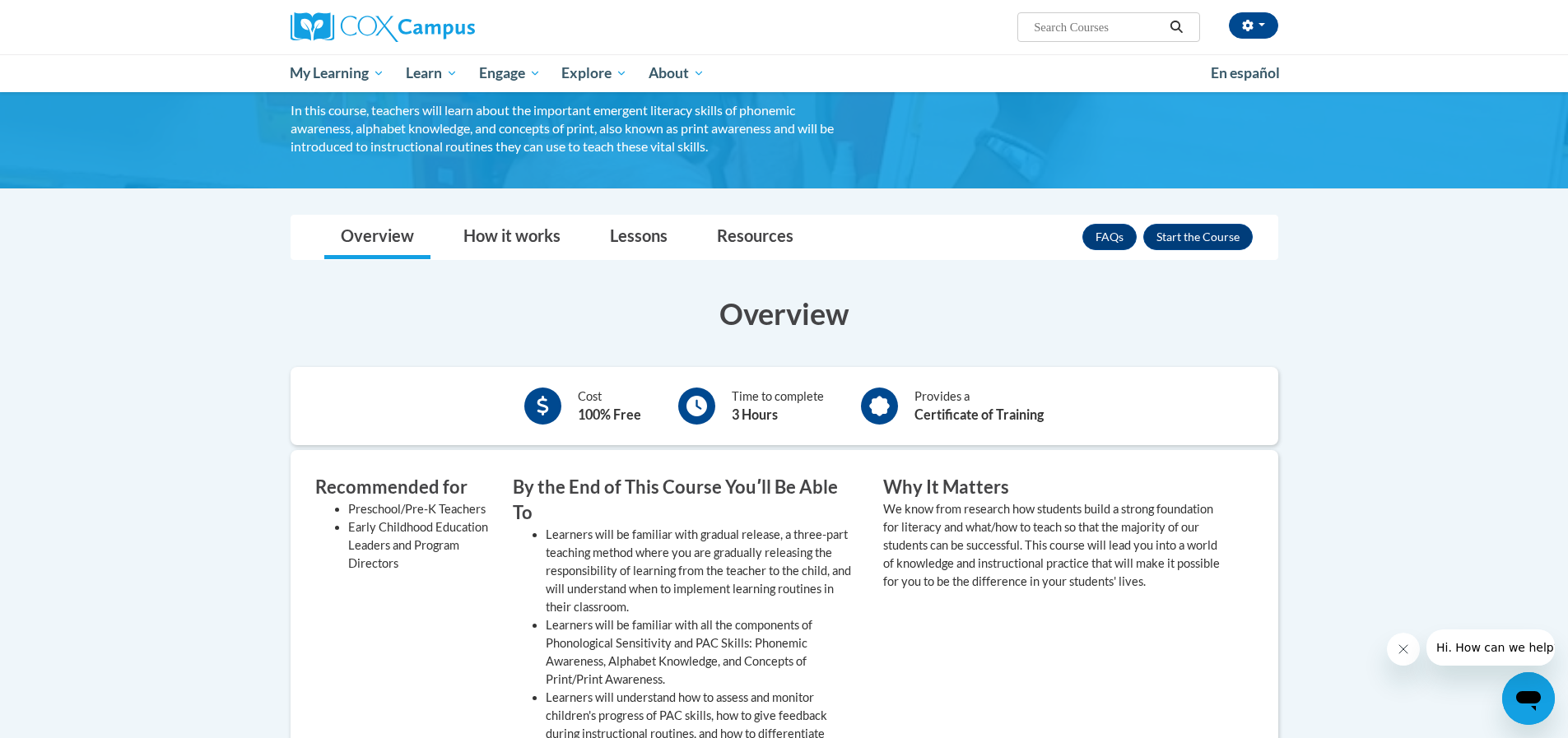
scroll to position [83, 0]
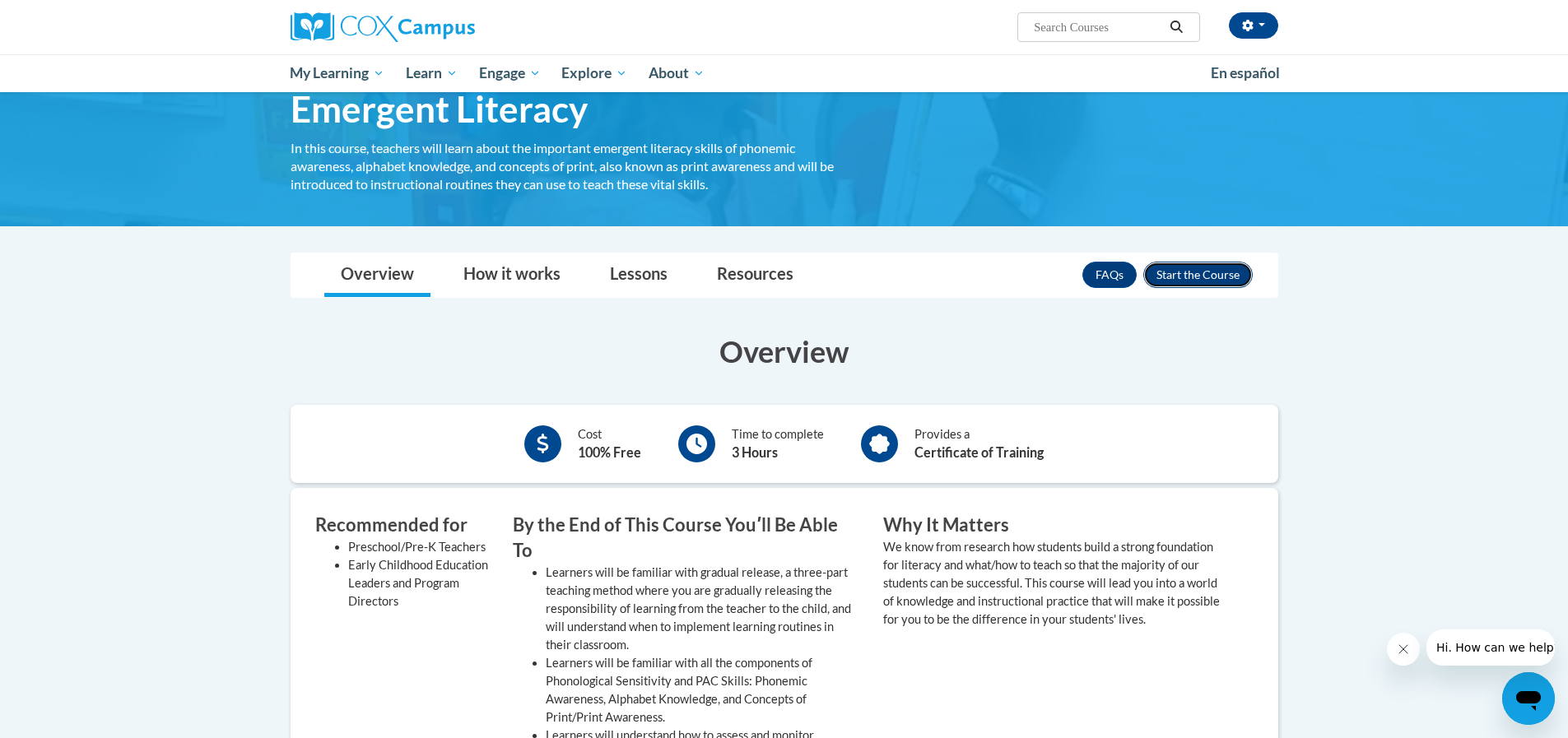
click at [1225, 274] on button "Enroll" at bounding box center [1198, 274] width 110 height 26
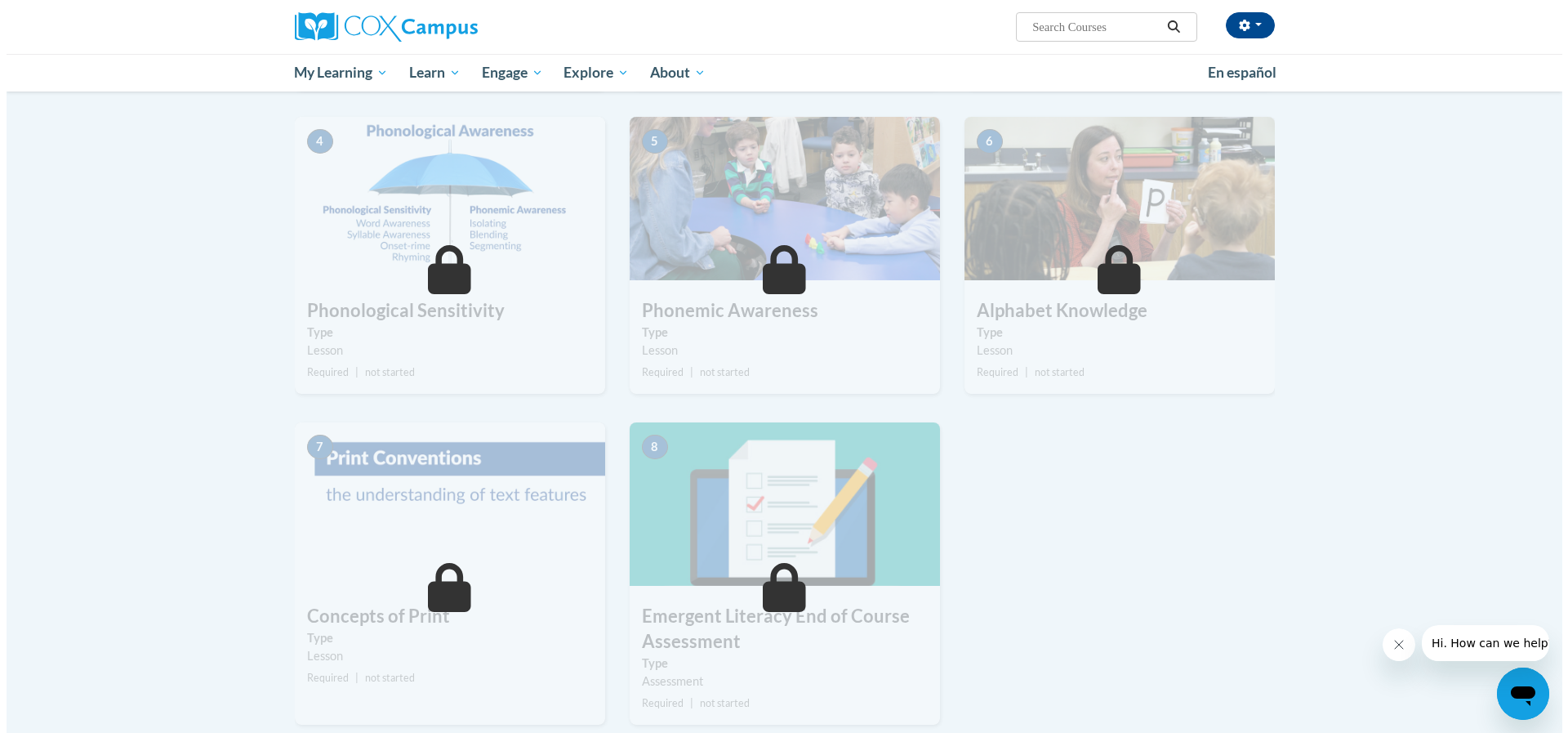
scroll to position [490, 0]
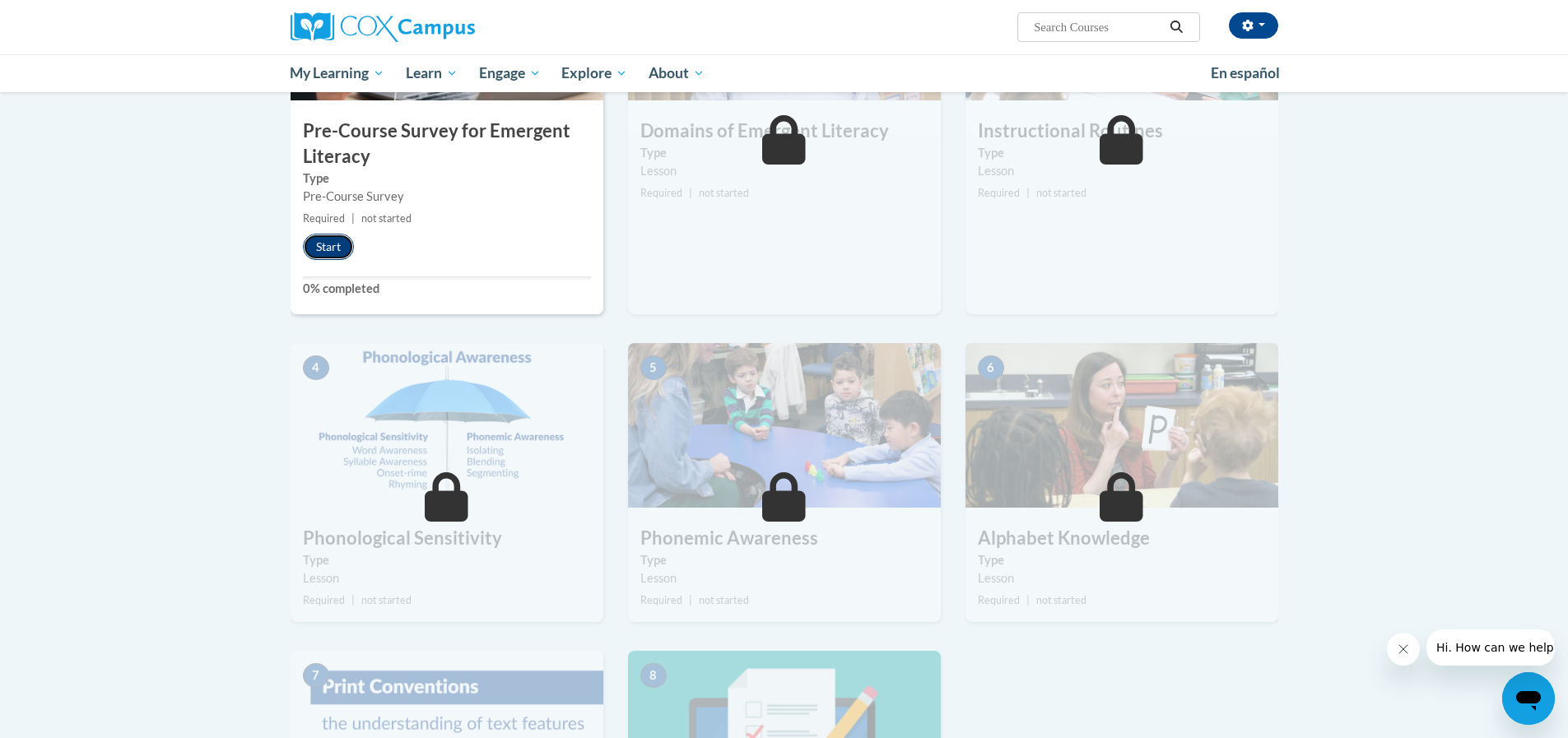
click at [335, 235] on button "Start" at bounding box center [328, 246] width 51 height 26
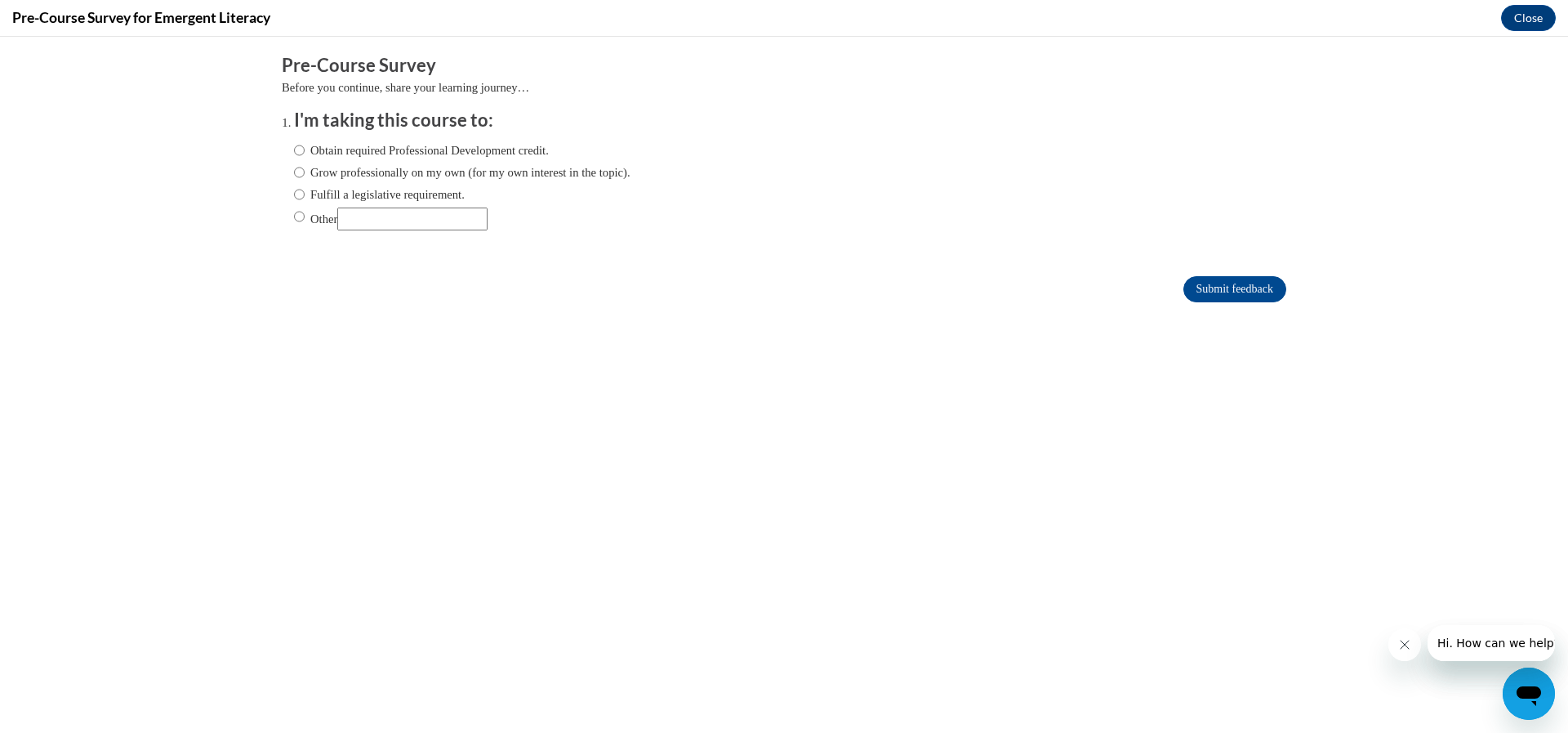
scroll to position [0, 0]
click at [294, 152] on input "Obtain required Professional Development credit." at bounding box center [300, 150] width 11 height 18
radio input "true"
click at [1236, 289] on input "Submit feedback" at bounding box center [1236, 289] width 103 height 26
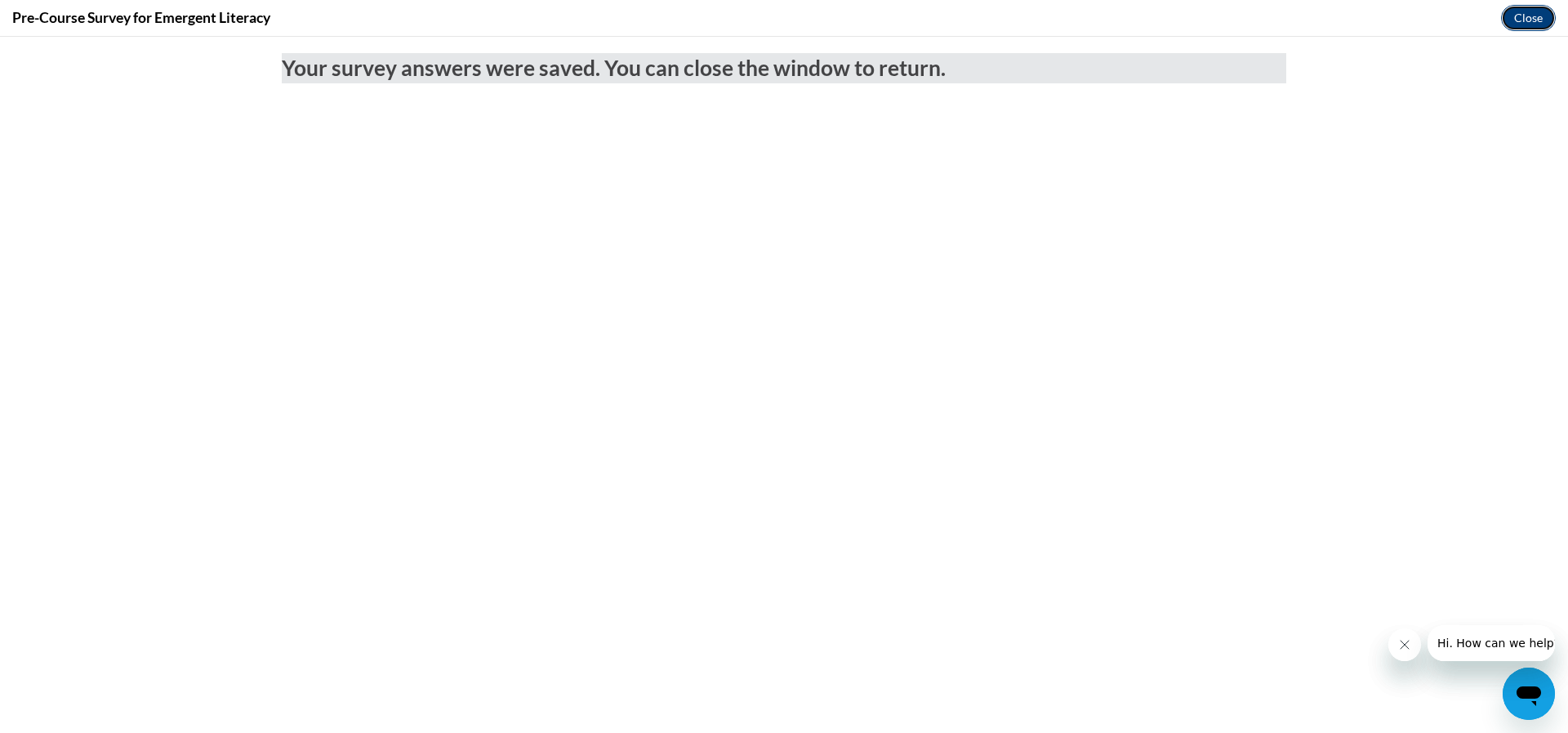
click at [1530, 18] on button "Close" at bounding box center [1528, 18] width 54 height 26
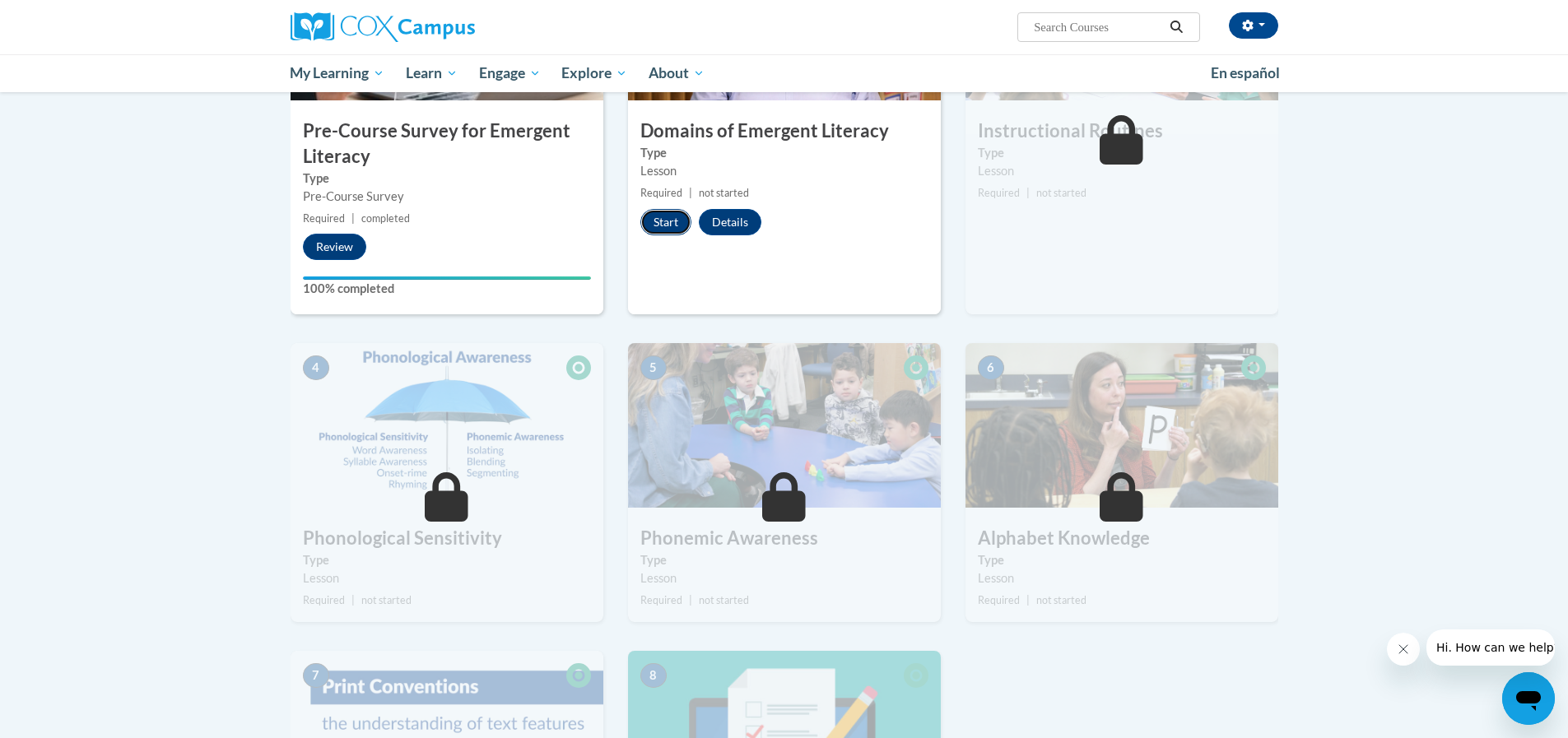
click at [670, 225] on button "Start" at bounding box center [666, 222] width 51 height 26
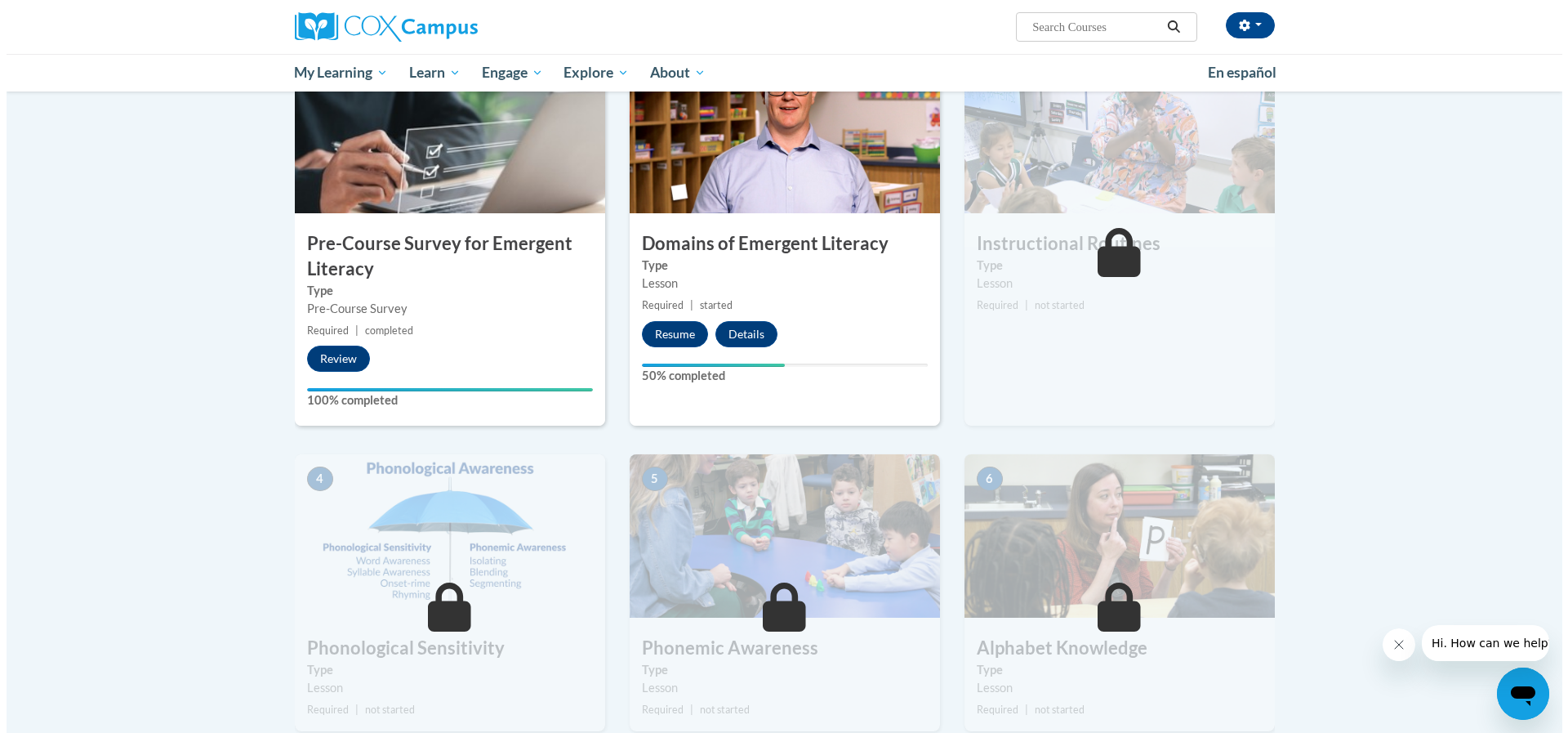
scroll to position [409, 0]
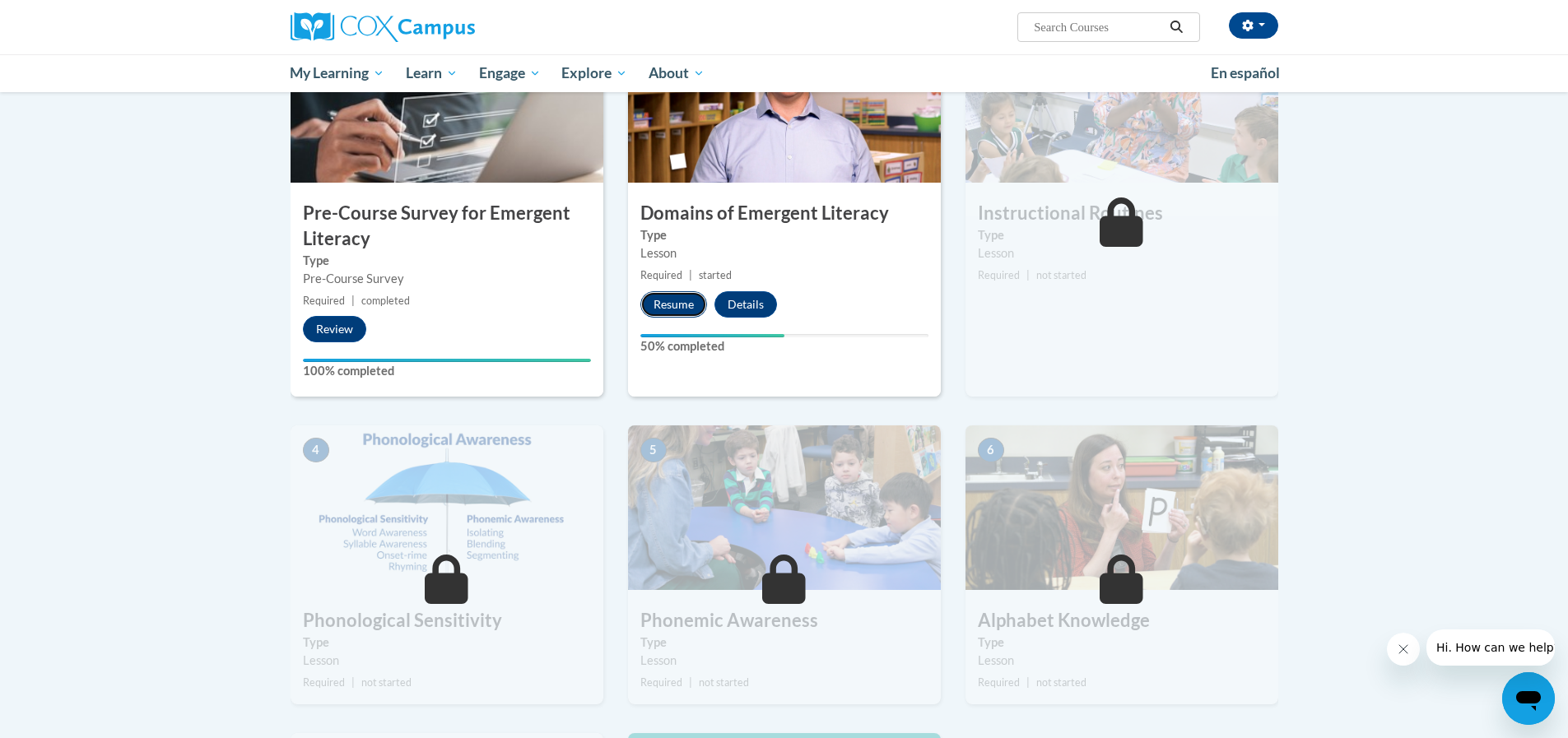
click at [677, 298] on button "Resume" at bounding box center [674, 304] width 67 height 26
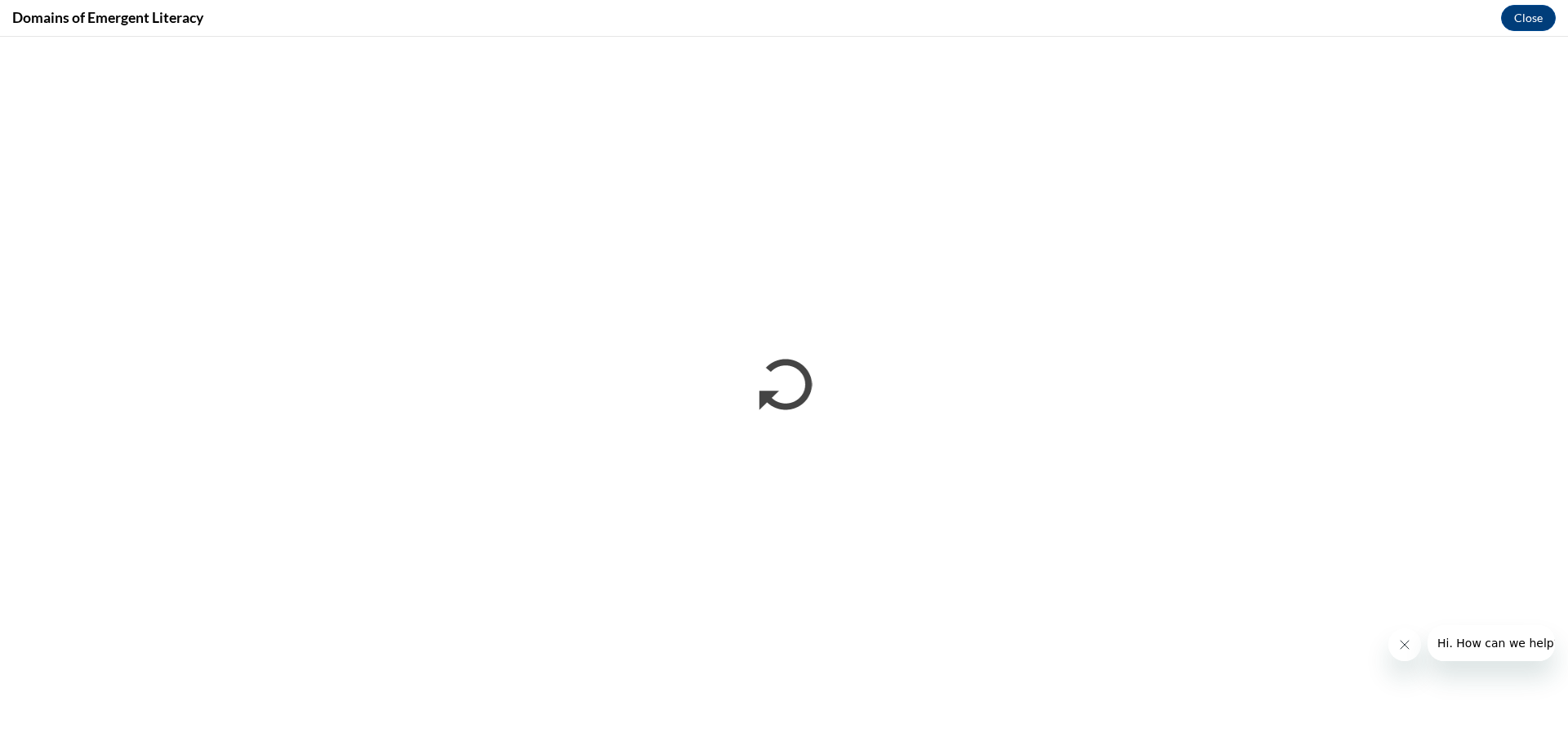
scroll to position [0, 0]
